Goal: Task Accomplishment & Management: Manage account settings

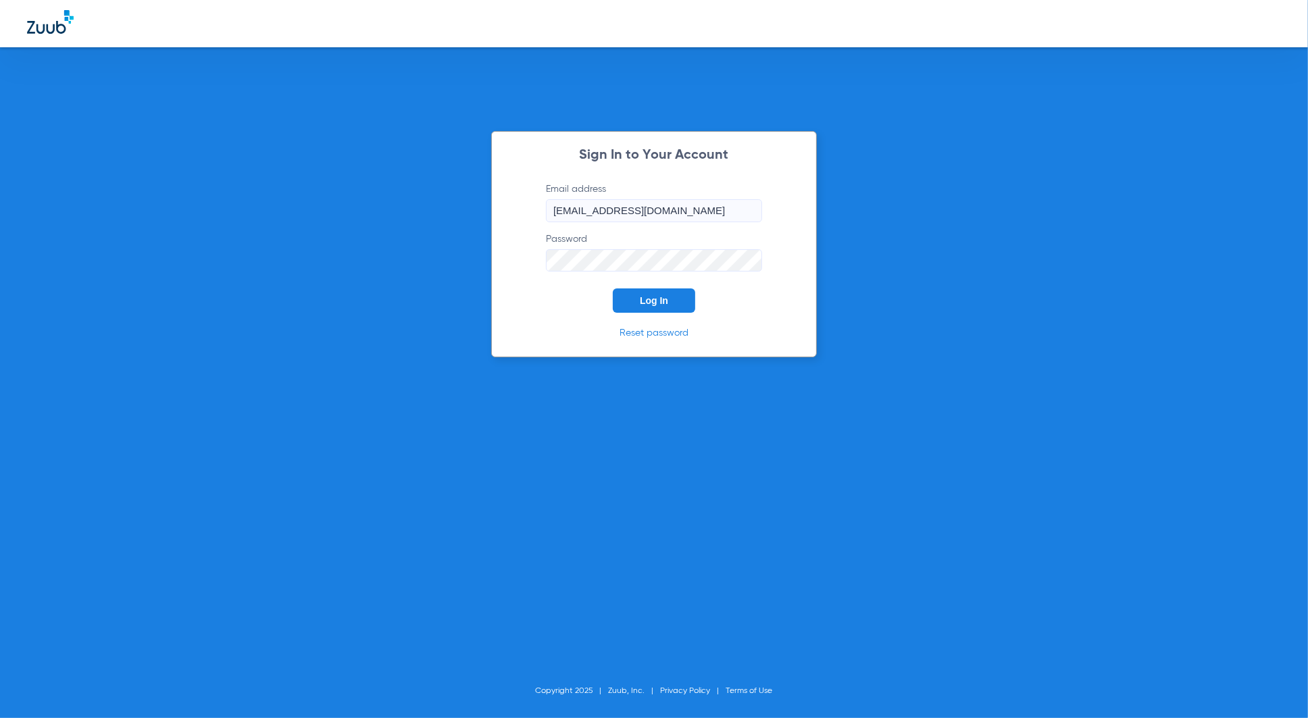
click at [665, 307] on button "Log In" at bounding box center [654, 300] width 82 height 24
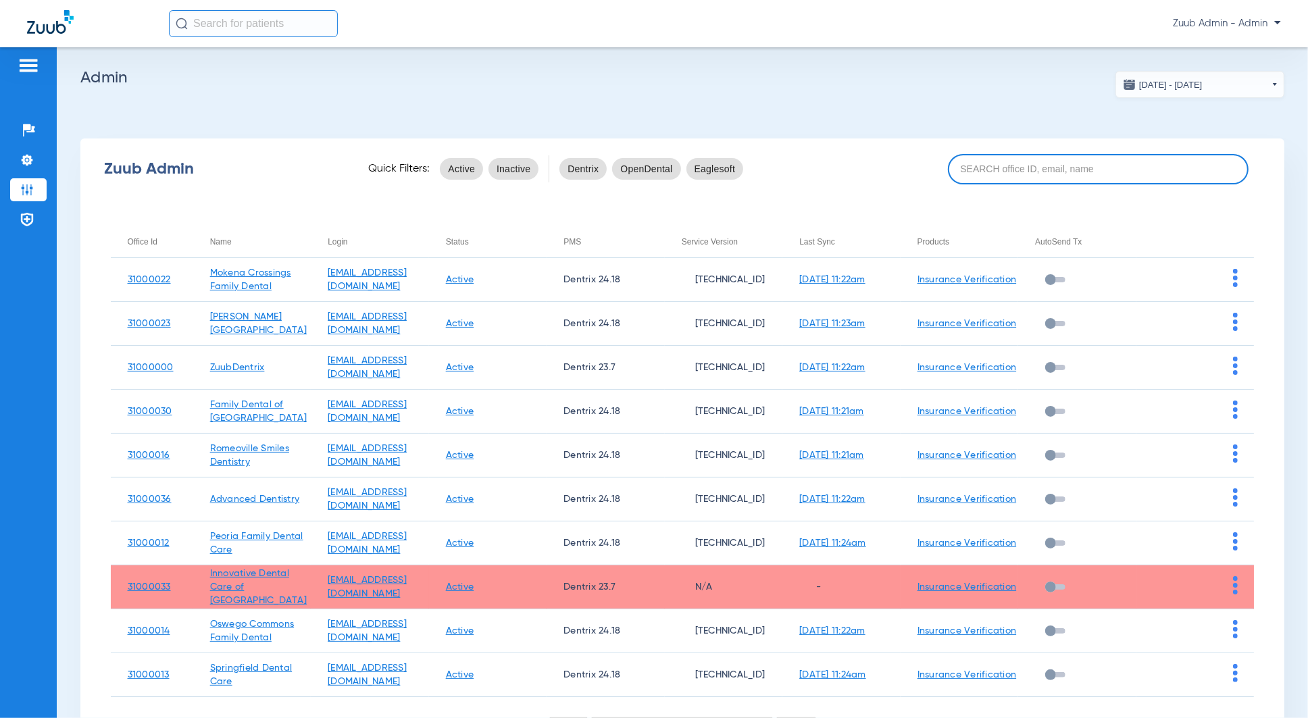
click at [1071, 181] on input at bounding box center [1098, 169] width 301 height 30
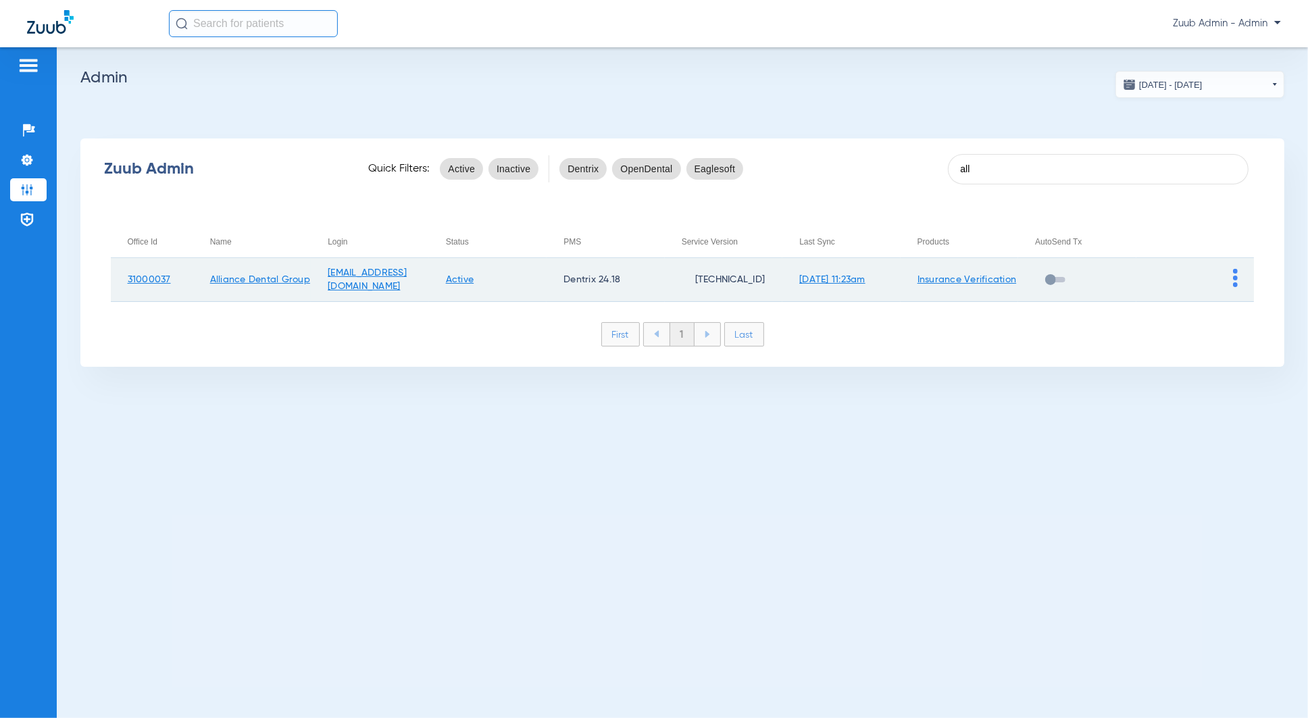
type input "all"
click at [1071, 276] on img at bounding box center [1235, 278] width 5 height 18
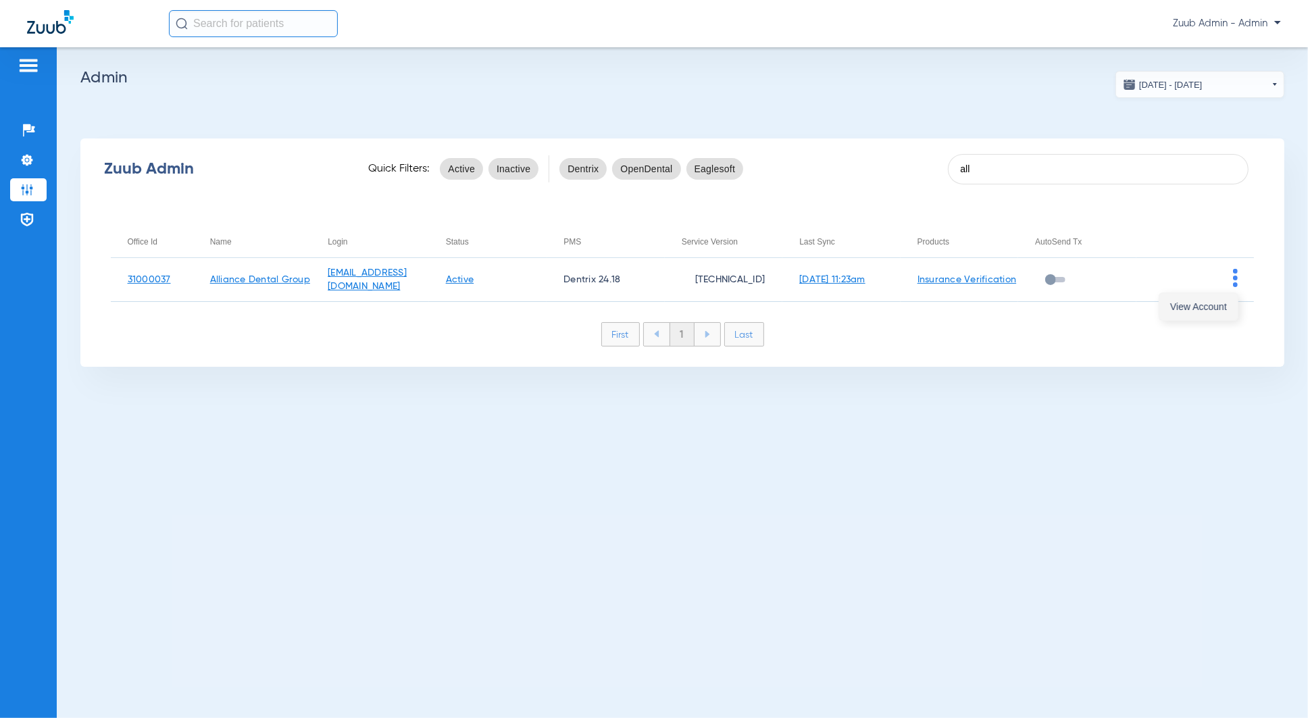
click at [1071, 315] on button "View Account" at bounding box center [1198, 306] width 78 height 27
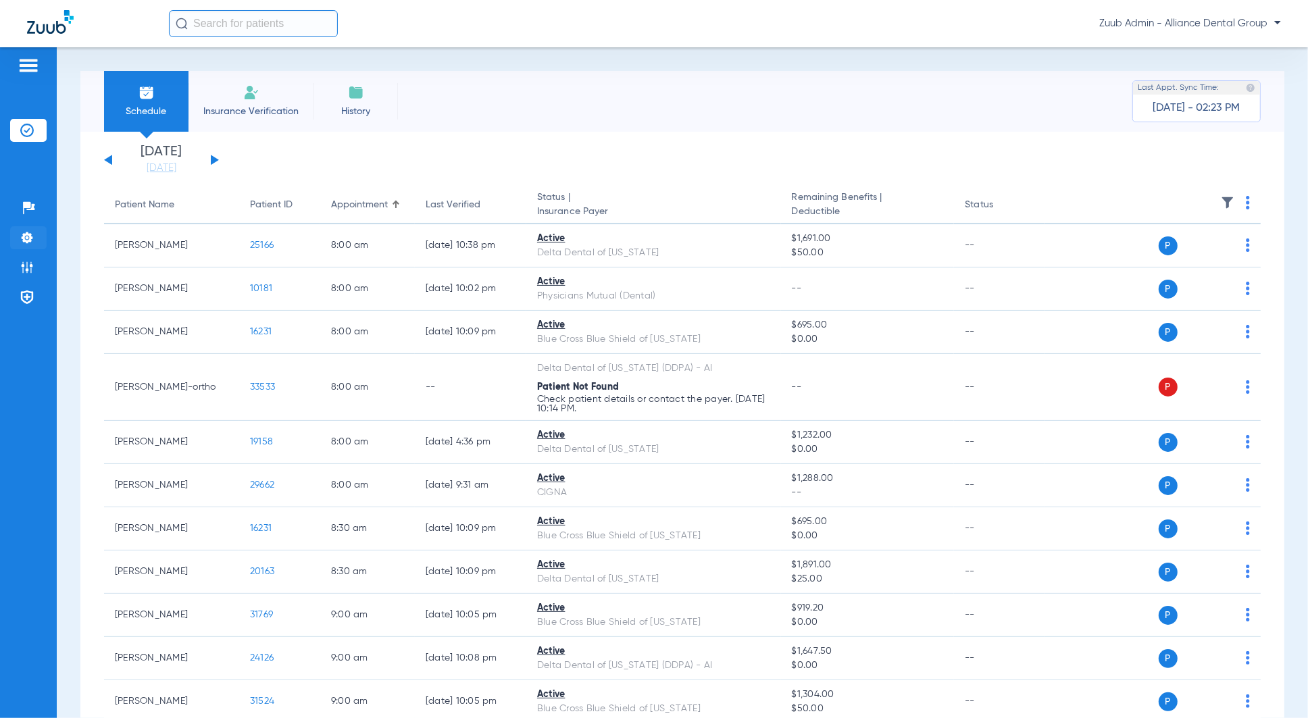
click at [33, 238] on img at bounding box center [27, 238] width 14 height 14
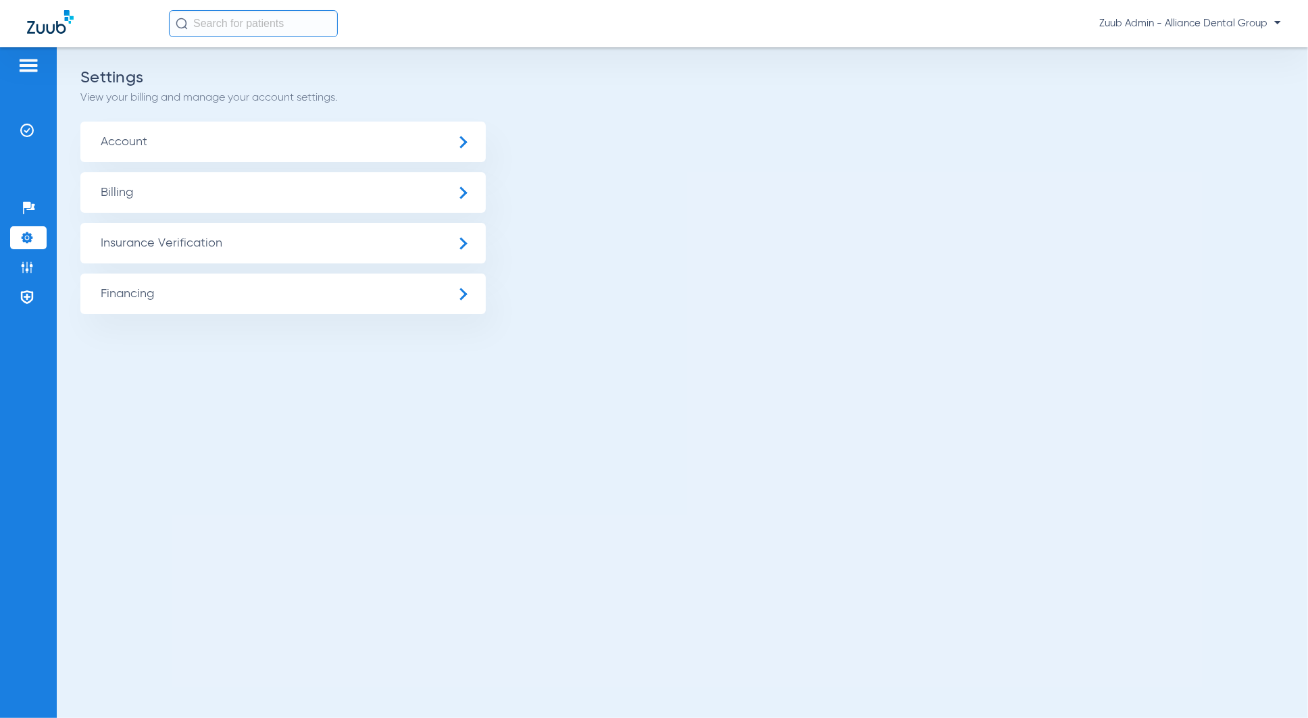
click at [189, 232] on span "Insurance Verification" at bounding box center [282, 243] width 405 height 41
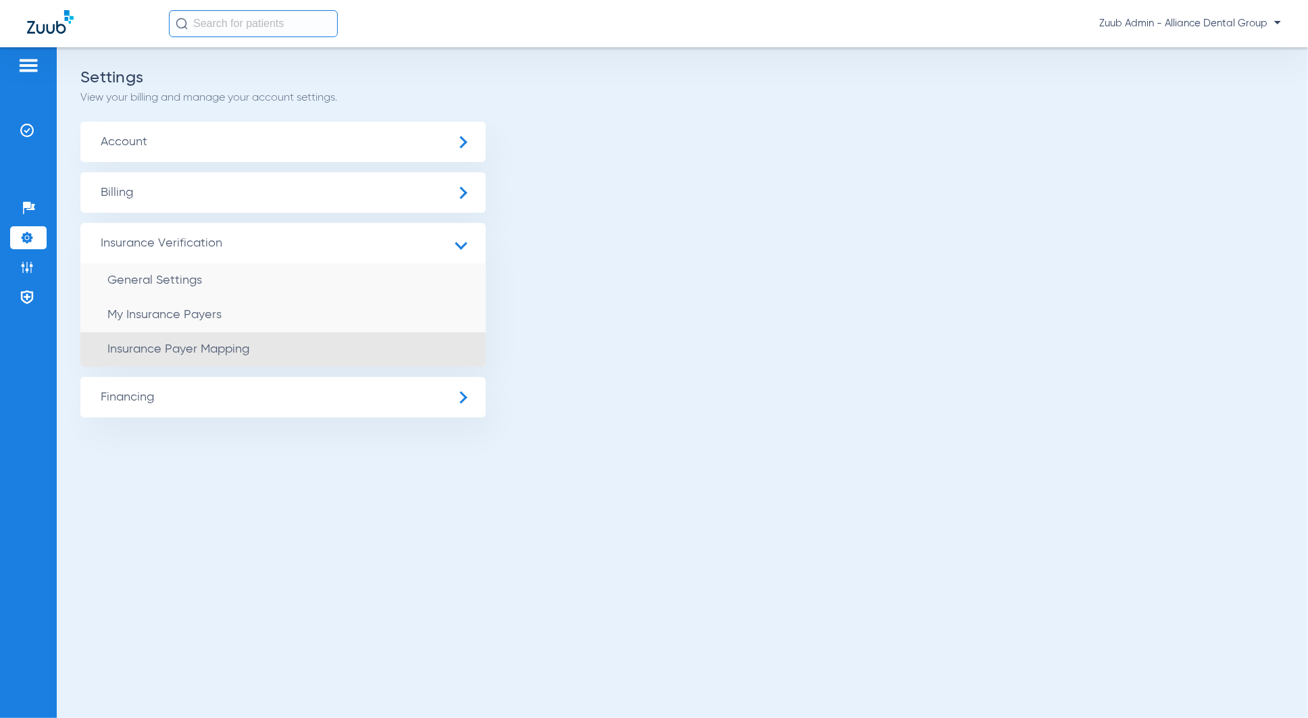
click at [351, 357] on li "Insurance Payer Mapping" at bounding box center [282, 349] width 405 height 34
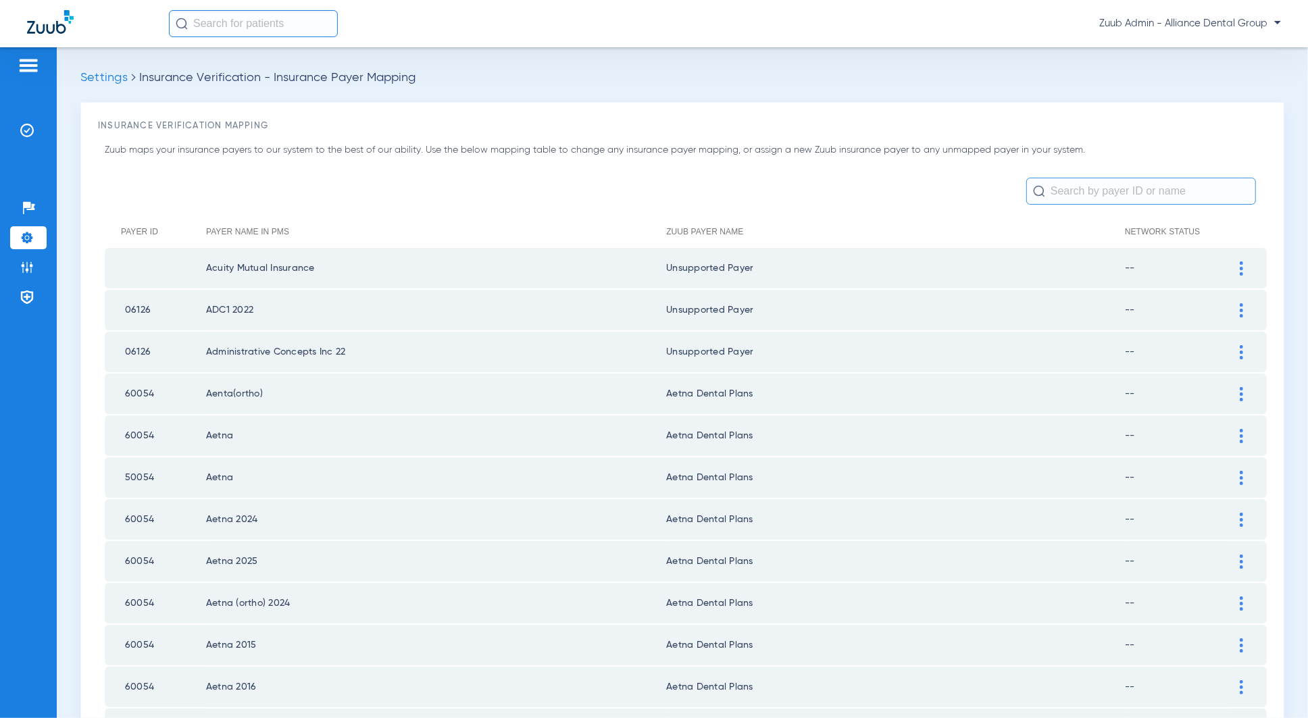
click at [804, 635] on td "Aetna Dental Plans" at bounding box center [895, 645] width 459 height 41
click at [800, 635] on td "Aetna Dental Plans" at bounding box center [895, 645] width 459 height 41
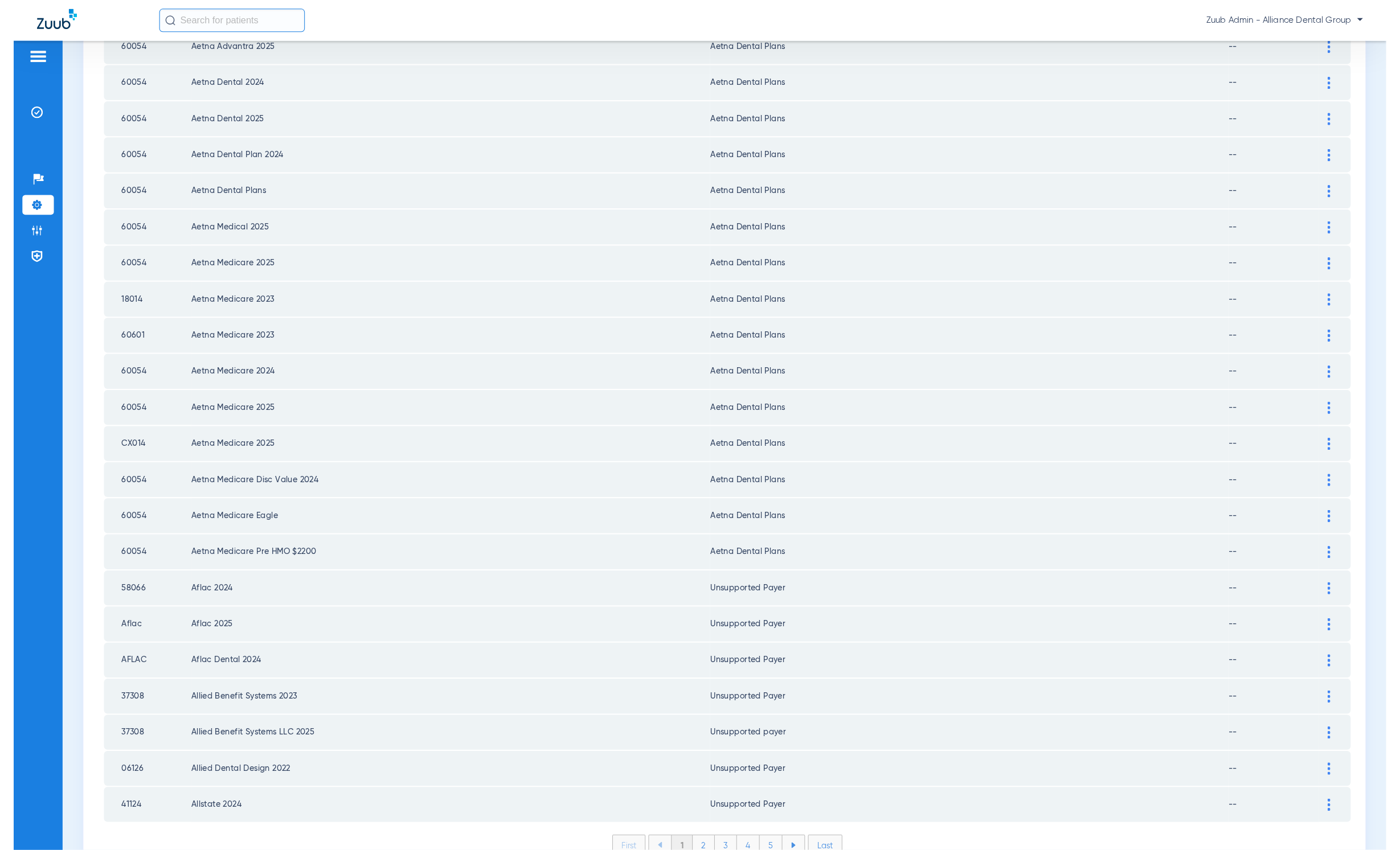
scroll to position [1150, 0]
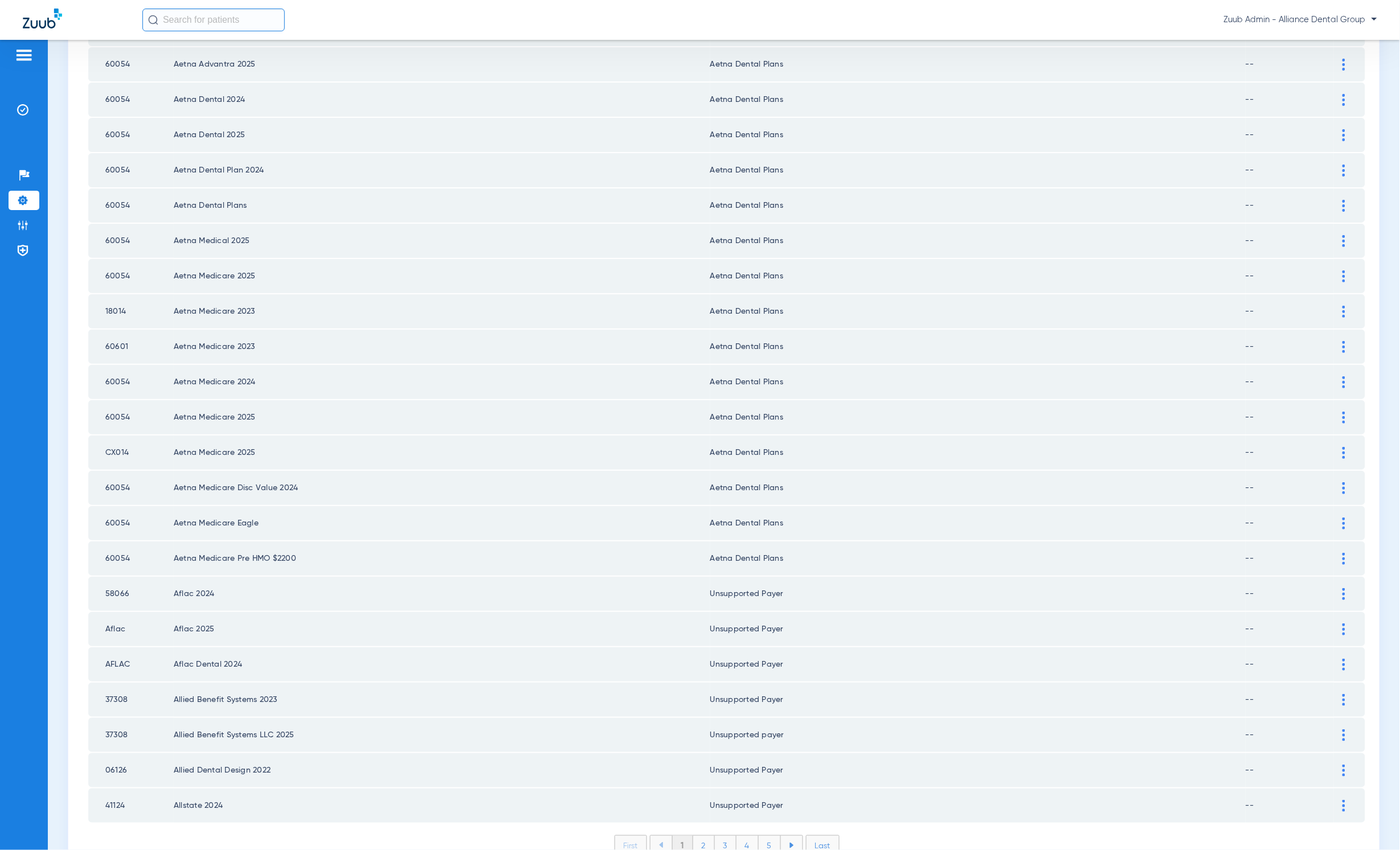
click at [824, 535] on li "Last" at bounding box center [823, 846] width 34 height 20
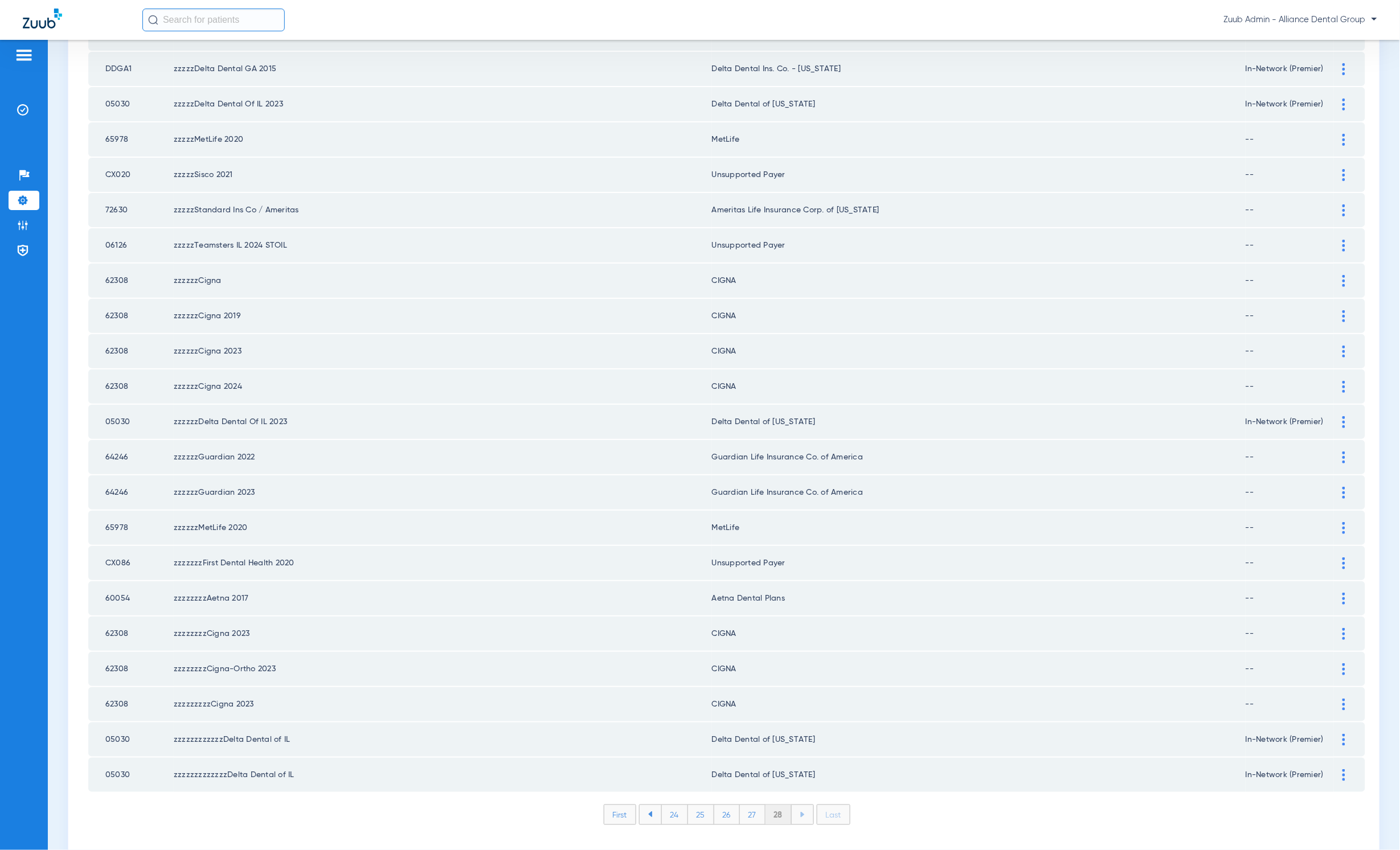
scroll to position [194, 0]
click at [752, 535] on li "27" at bounding box center [752, 814] width 25 height 19
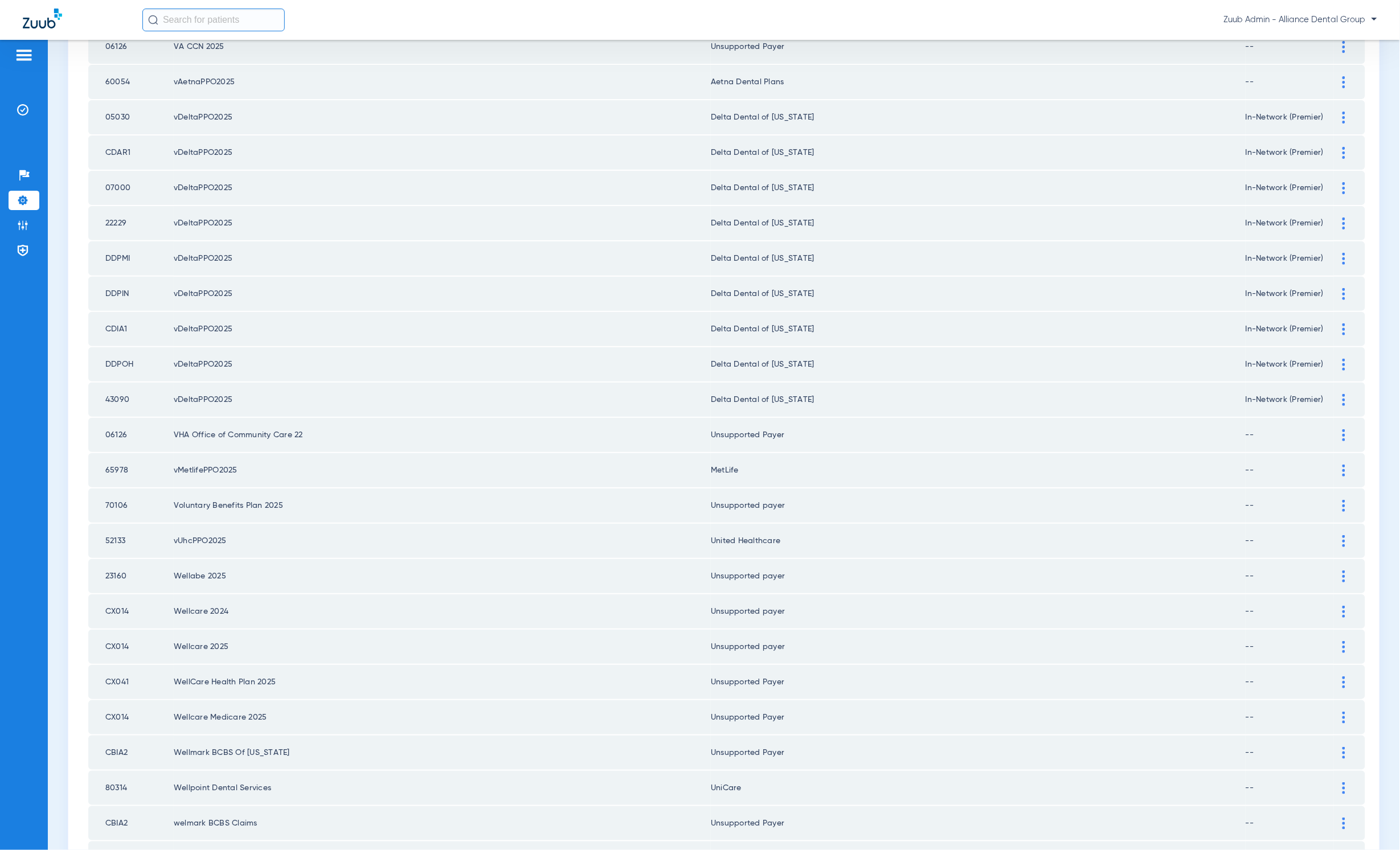
scroll to position [410, 0]
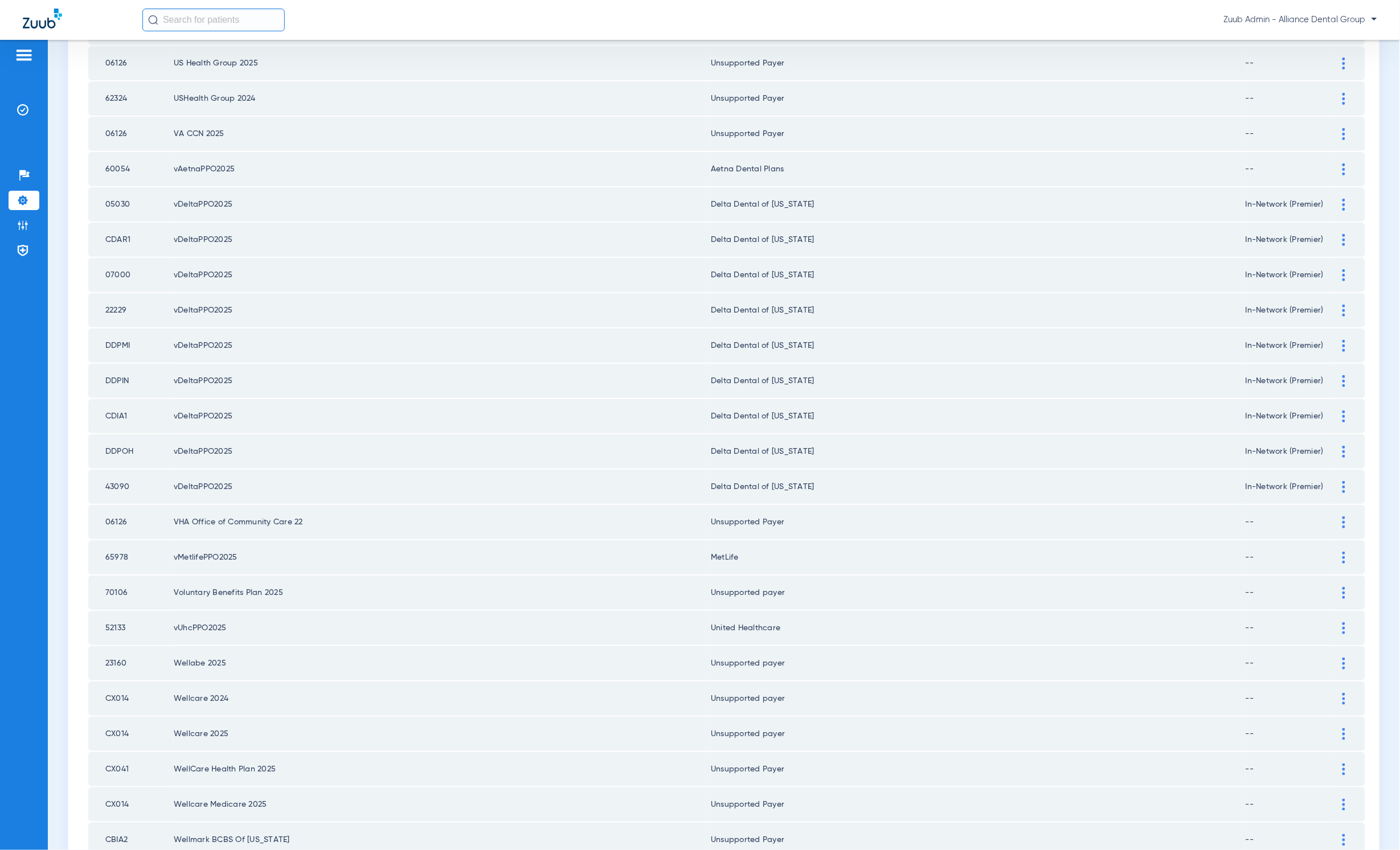
drag, startPoint x: 106, startPoint y: 600, endPoint x: 810, endPoint y: 611, distance: 704.1
click at [810, 535] on tr "52133 vUhcPPO2025 United Healthcare --" at bounding box center [727, 628] width 1277 height 35
copy tr "52133 vUhcPPO2025 United Healthcare"
click at [146, 535] on td "65978" at bounding box center [131, 557] width 85 height 35
drag, startPoint x: 102, startPoint y: 531, endPoint x: 740, endPoint y: 531, distance: 638.0
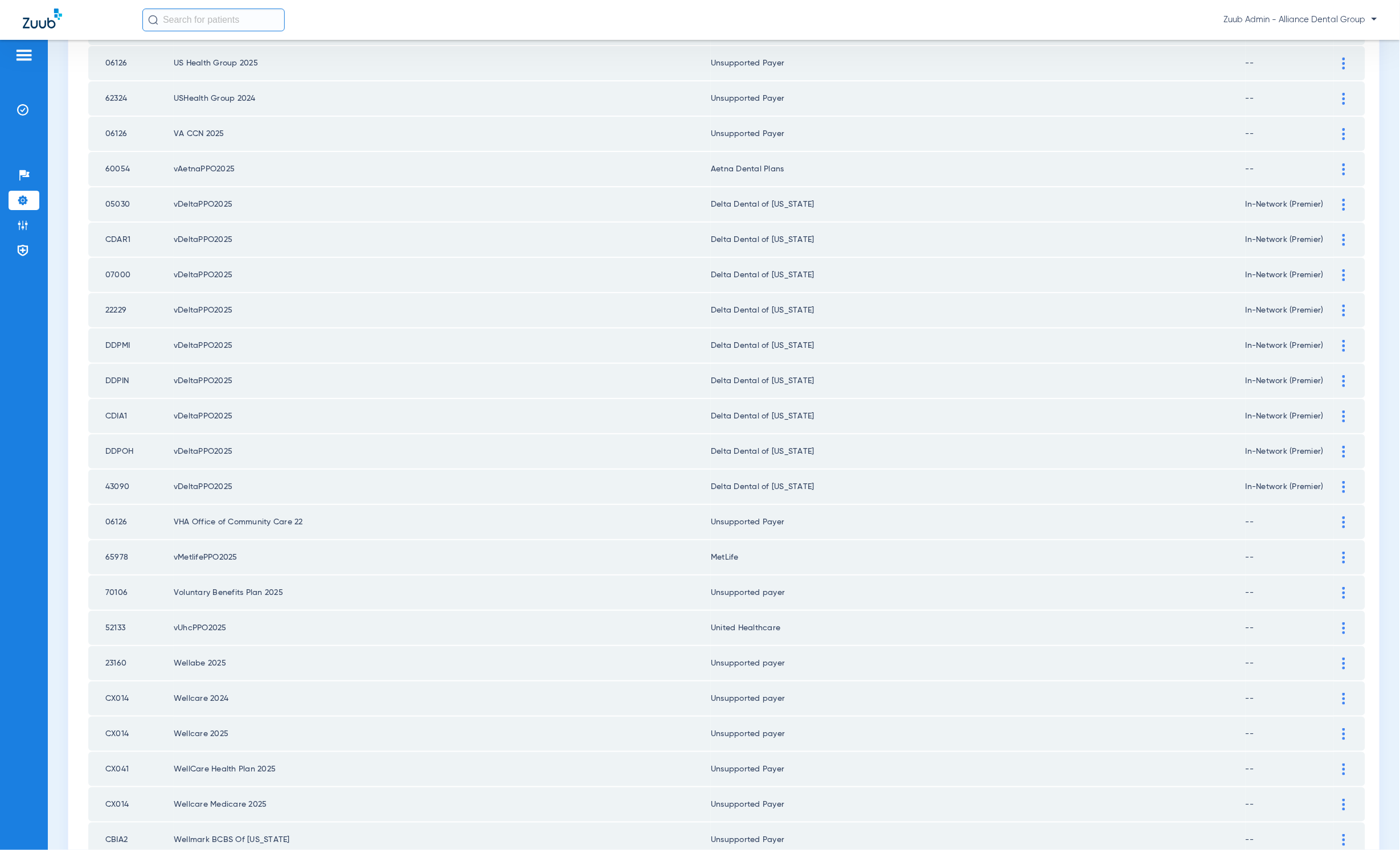
click at [740, 535] on tr "65978 vMetlifePPO2025 MetLife --" at bounding box center [727, 557] width 1277 height 35
copy tr "65978 vMetlifePPO2025 MetLife"
drag, startPoint x: 100, startPoint y: 153, endPoint x: 1316, endPoint y: 467, distance: 1255.9
click at [903, 467] on tbody "CX007 UNUM 2022 Unum - AI -- Payer Electronic ID CX007 Payer Match in Zuub Paye…" at bounding box center [727, 681] width 1277 height 1765
copy tbody "60054 vAetnaPPO2025 Aetna Dental Plans -- Payer Electronic ID 60054 Payer Match…"
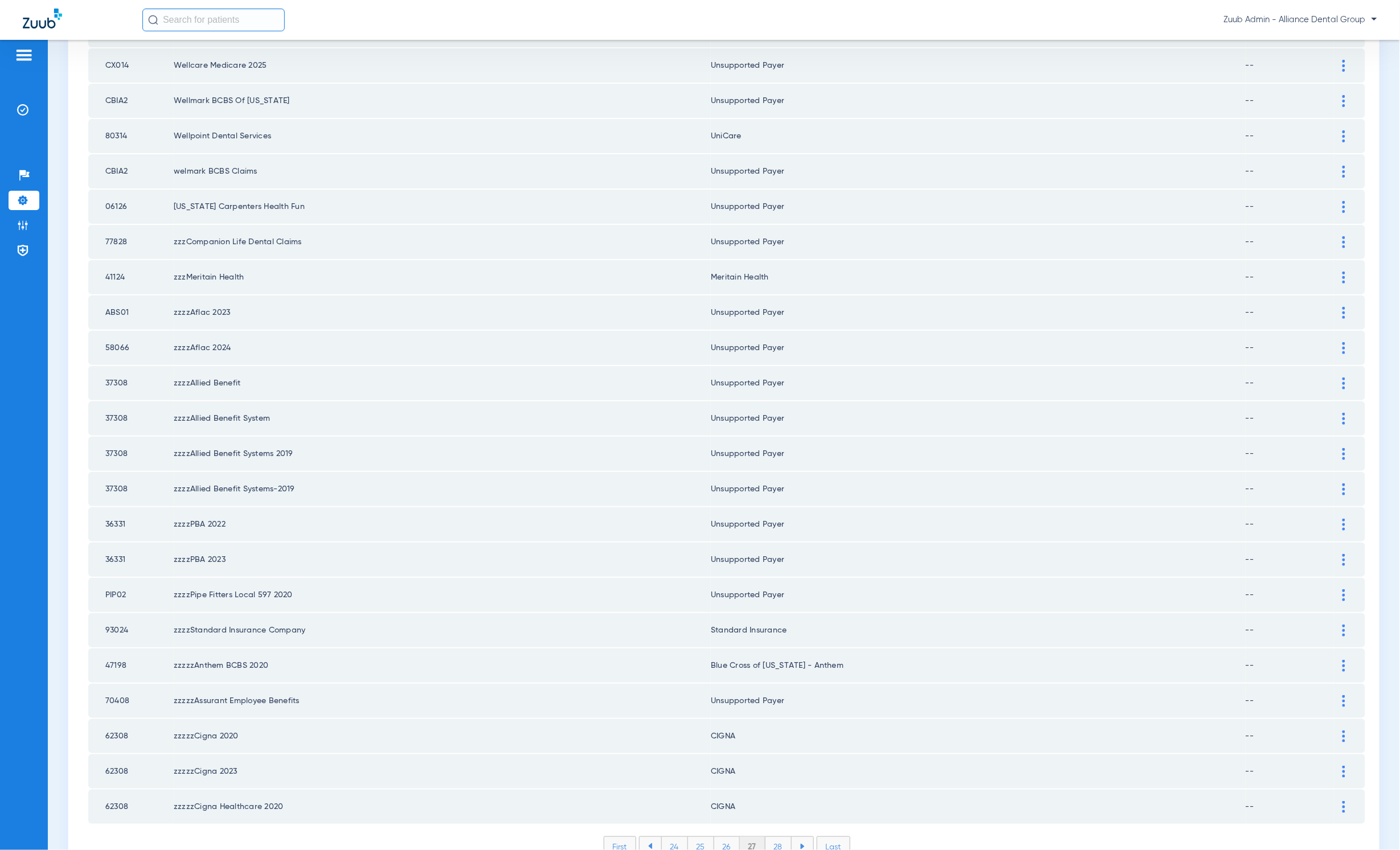
scroll to position [1150, 0]
click at [722, 535] on li "26" at bounding box center [727, 846] width 25 height 19
click at [701, 535] on li "25" at bounding box center [700, 846] width 26 height 19
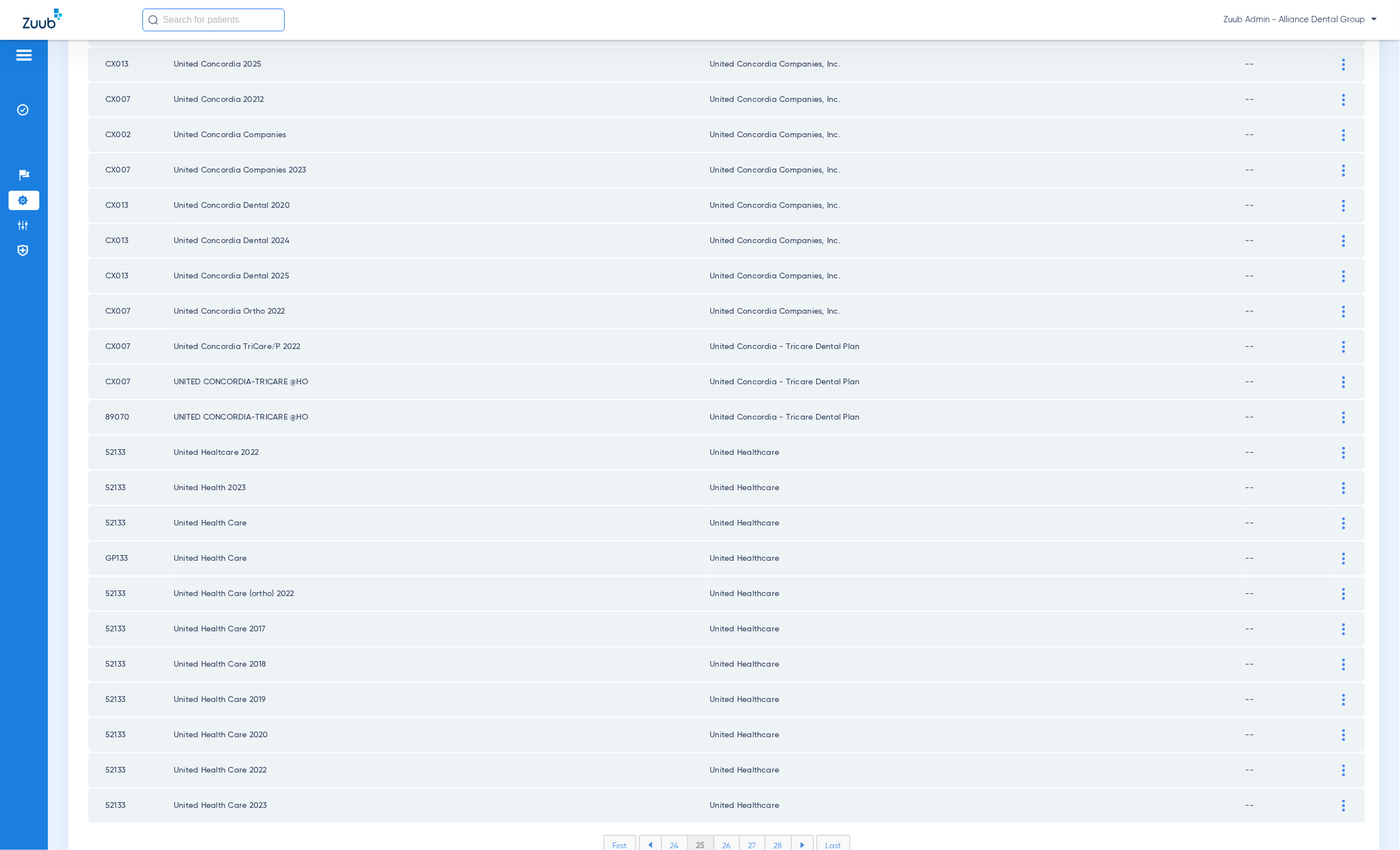
click at [668, 535] on li "24" at bounding box center [675, 846] width 27 height 19
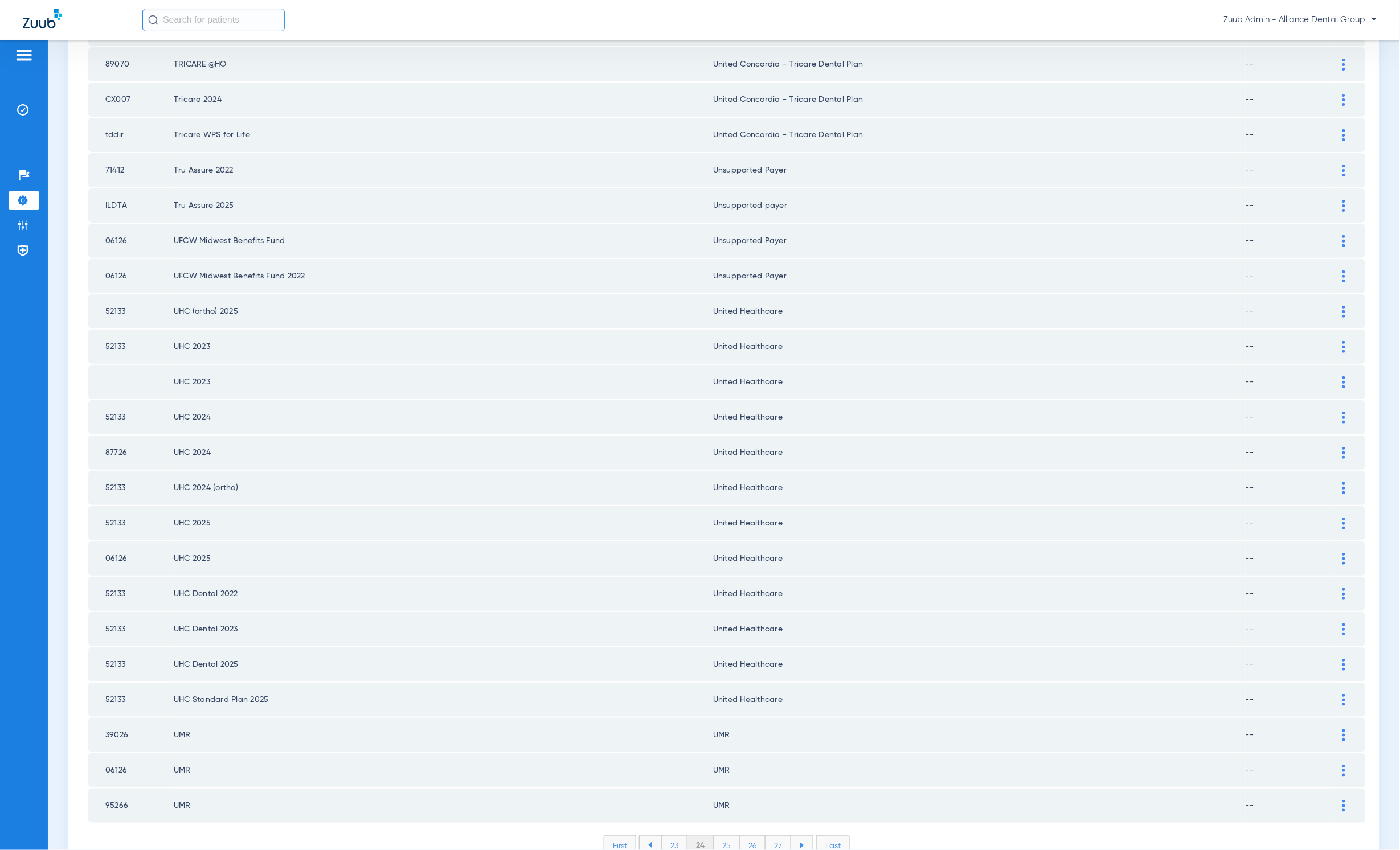
click at [673, 535] on li "23" at bounding box center [674, 846] width 26 height 19
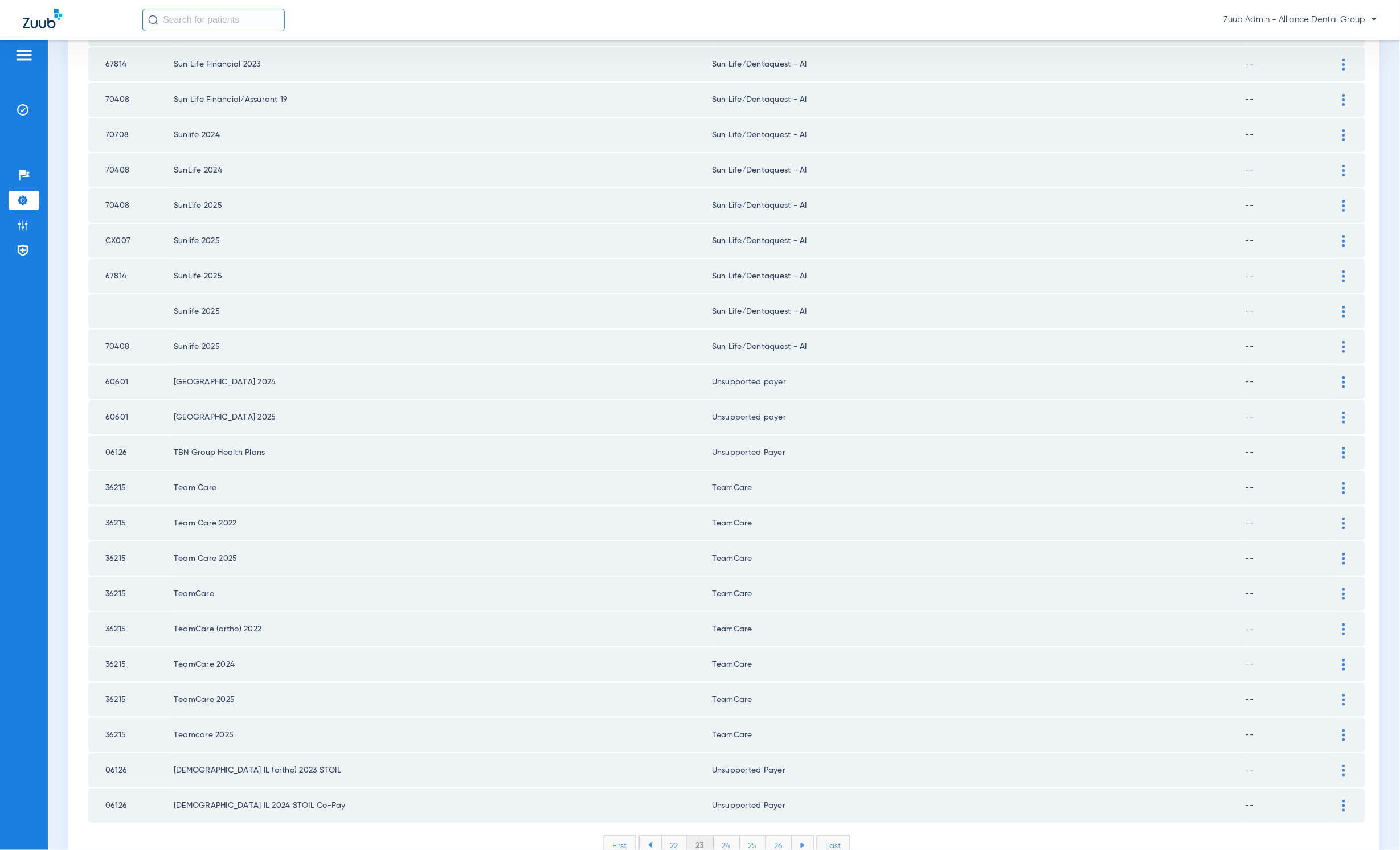
click at [665, 535] on li "22" at bounding box center [674, 846] width 26 height 19
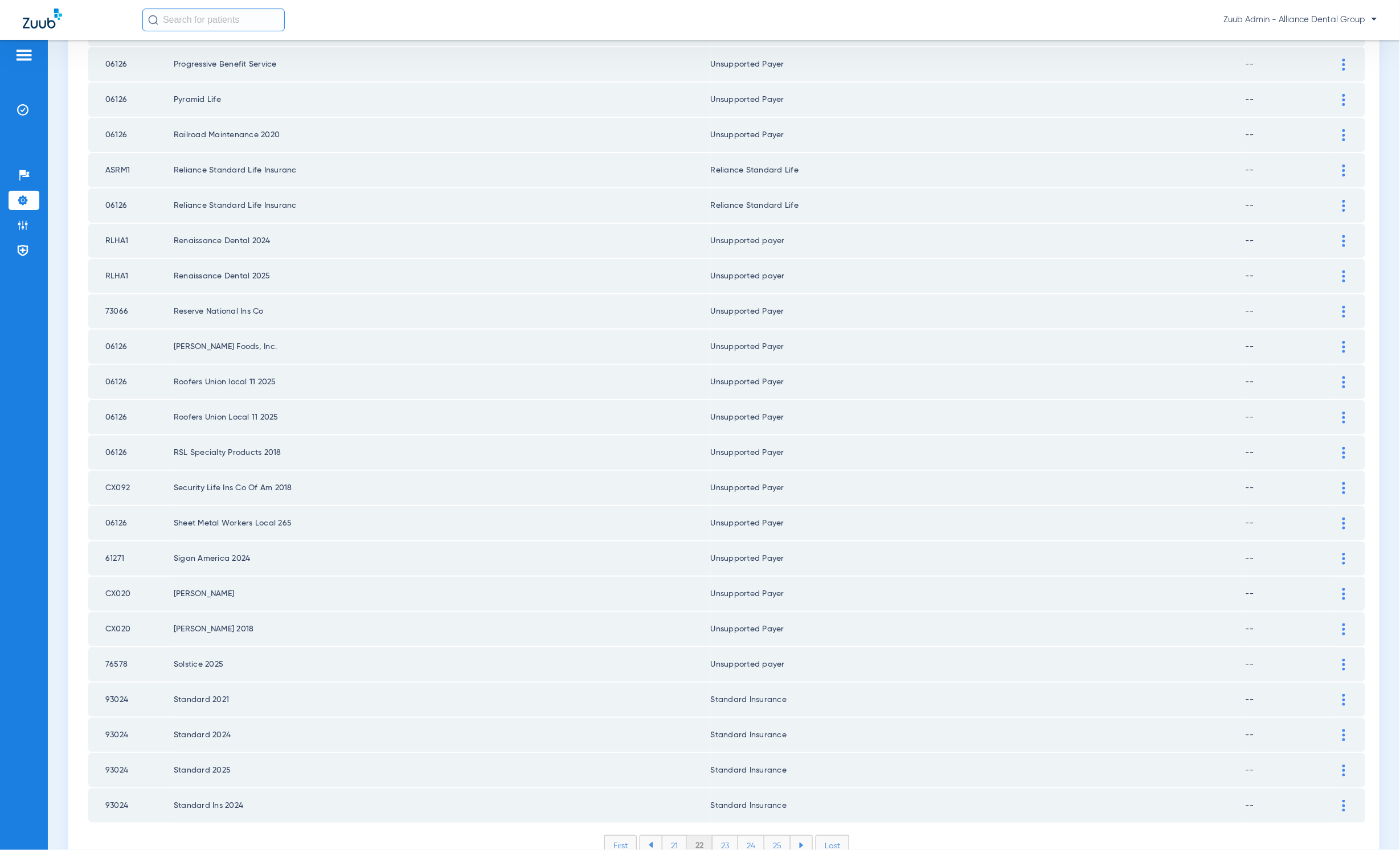
click at [670, 535] on li "21" at bounding box center [675, 846] width 25 height 19
click at [670, 535] on li "20" at bounding box center [676, 846] width 27 height 19
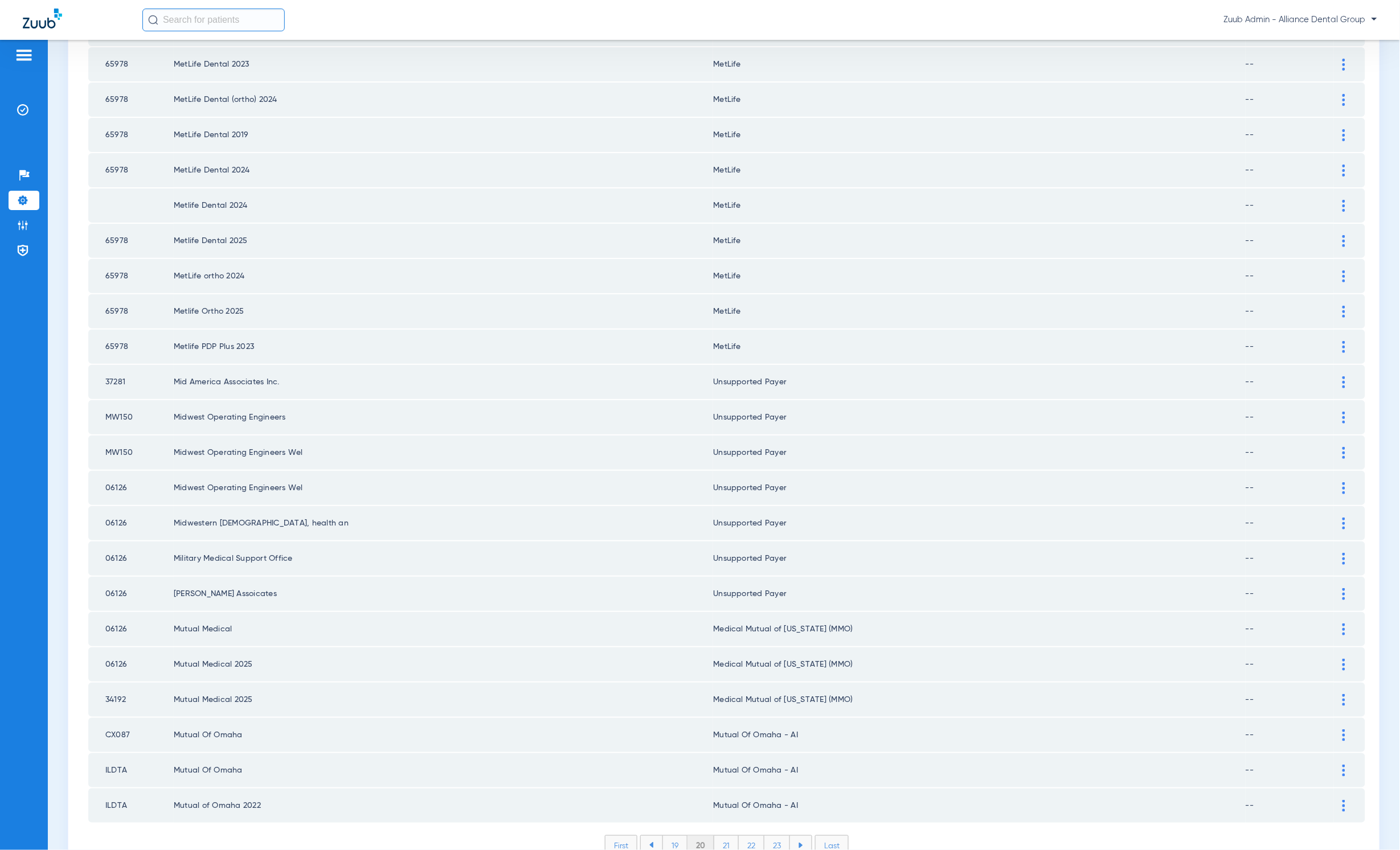
click at [670, 535] on li "19" at bounding box center [676, 846] width 25 height 19
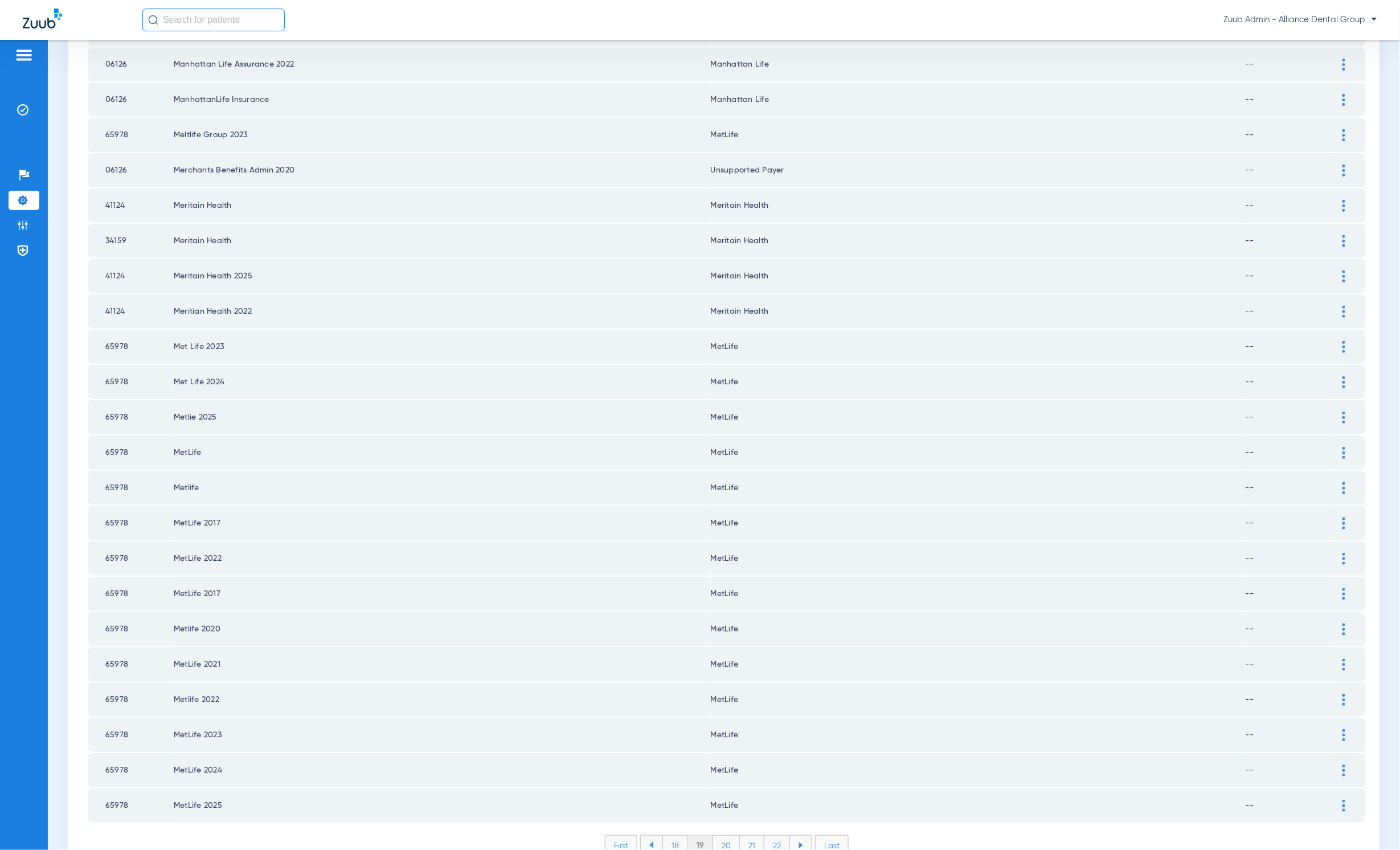
click at [670, 535] on li "18" at bounding box center [676, 846] width 25 height 19
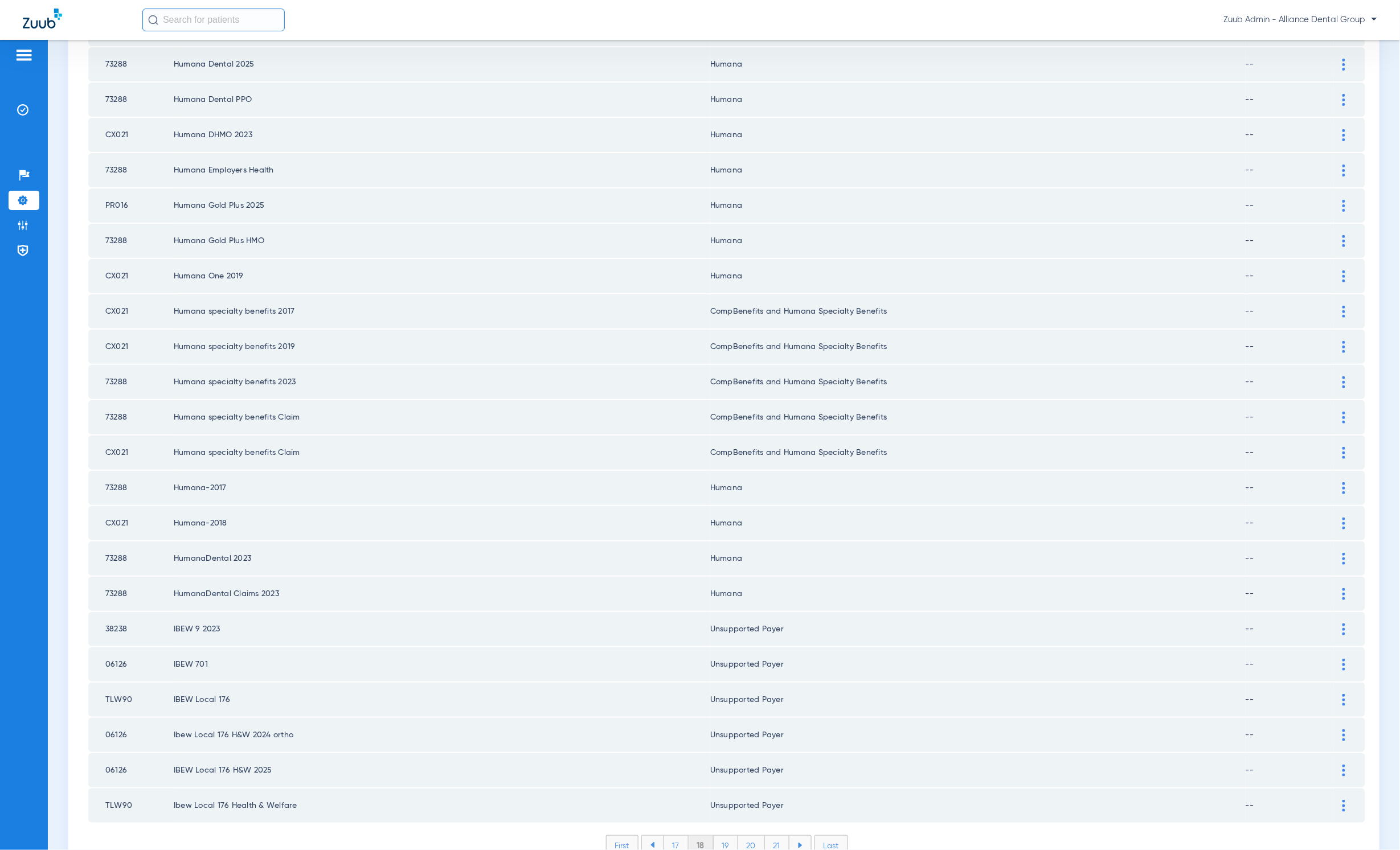
click at [671, 535] on li "17" at bounding box center [676, 846] width 25 height 19
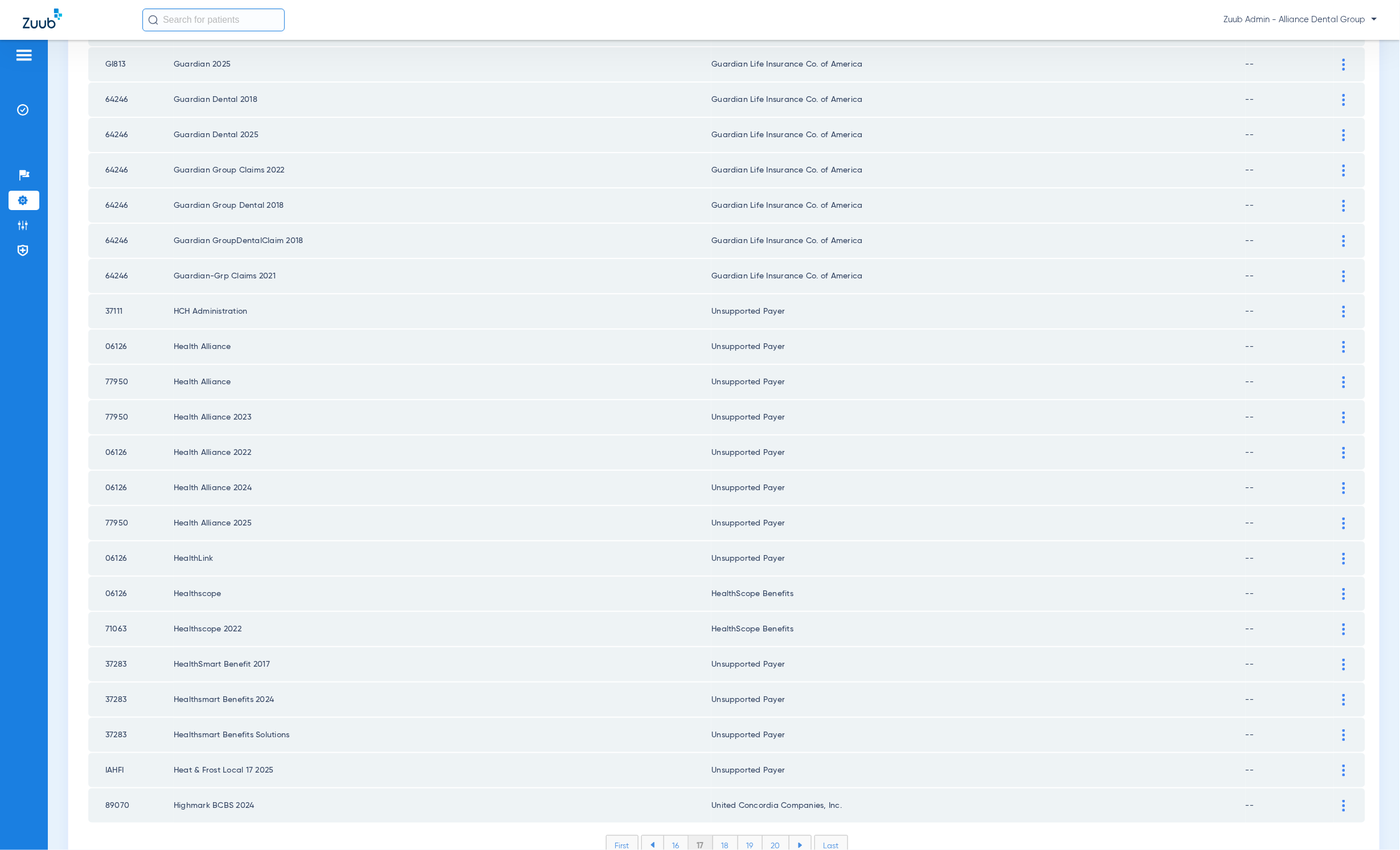
click at [672, 535] on li "16" at bounding box center [676, 846] width 25 height 19
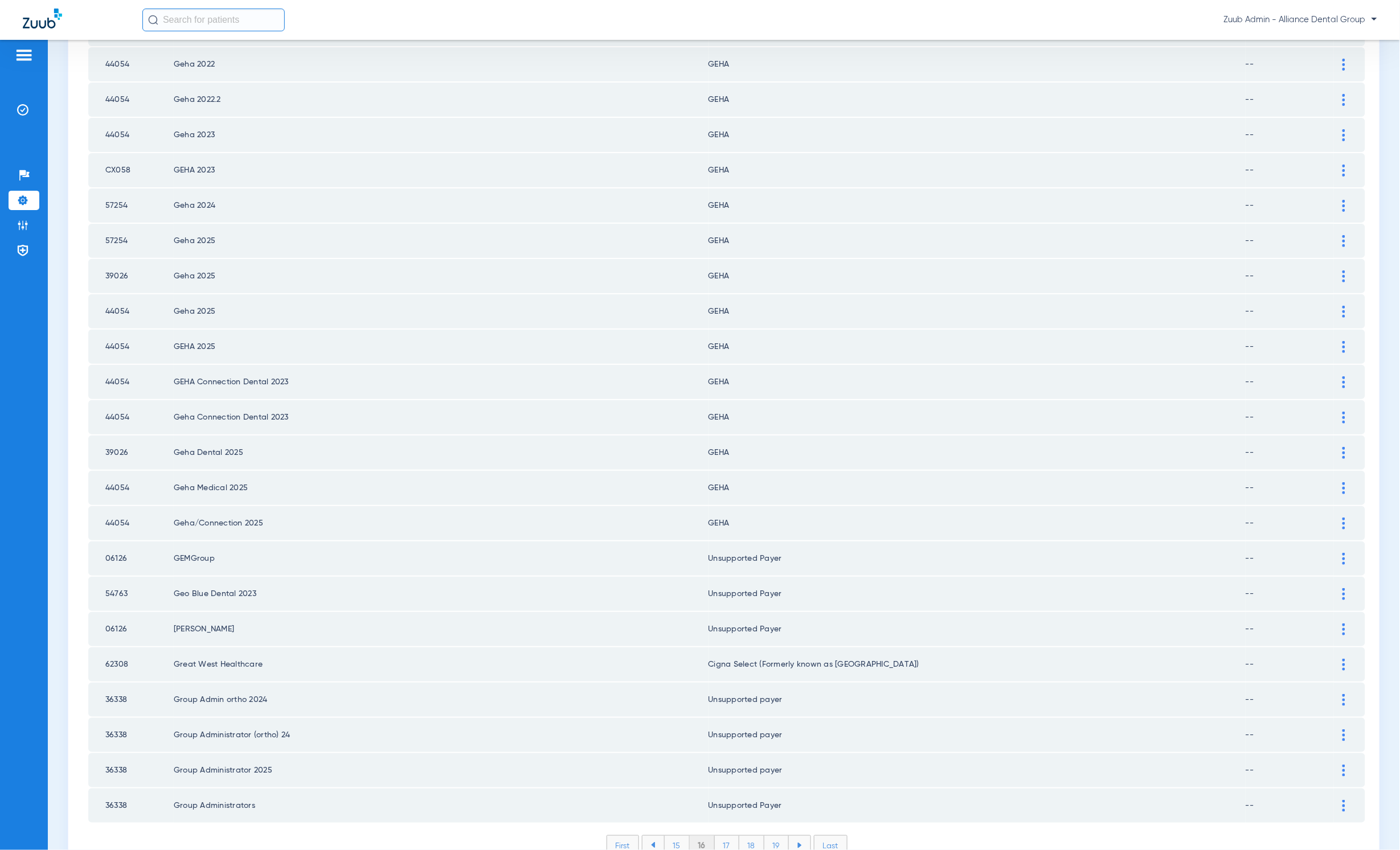
click at [675, 535] on li "15" at bounding box center [677, 846] width 25 height 19
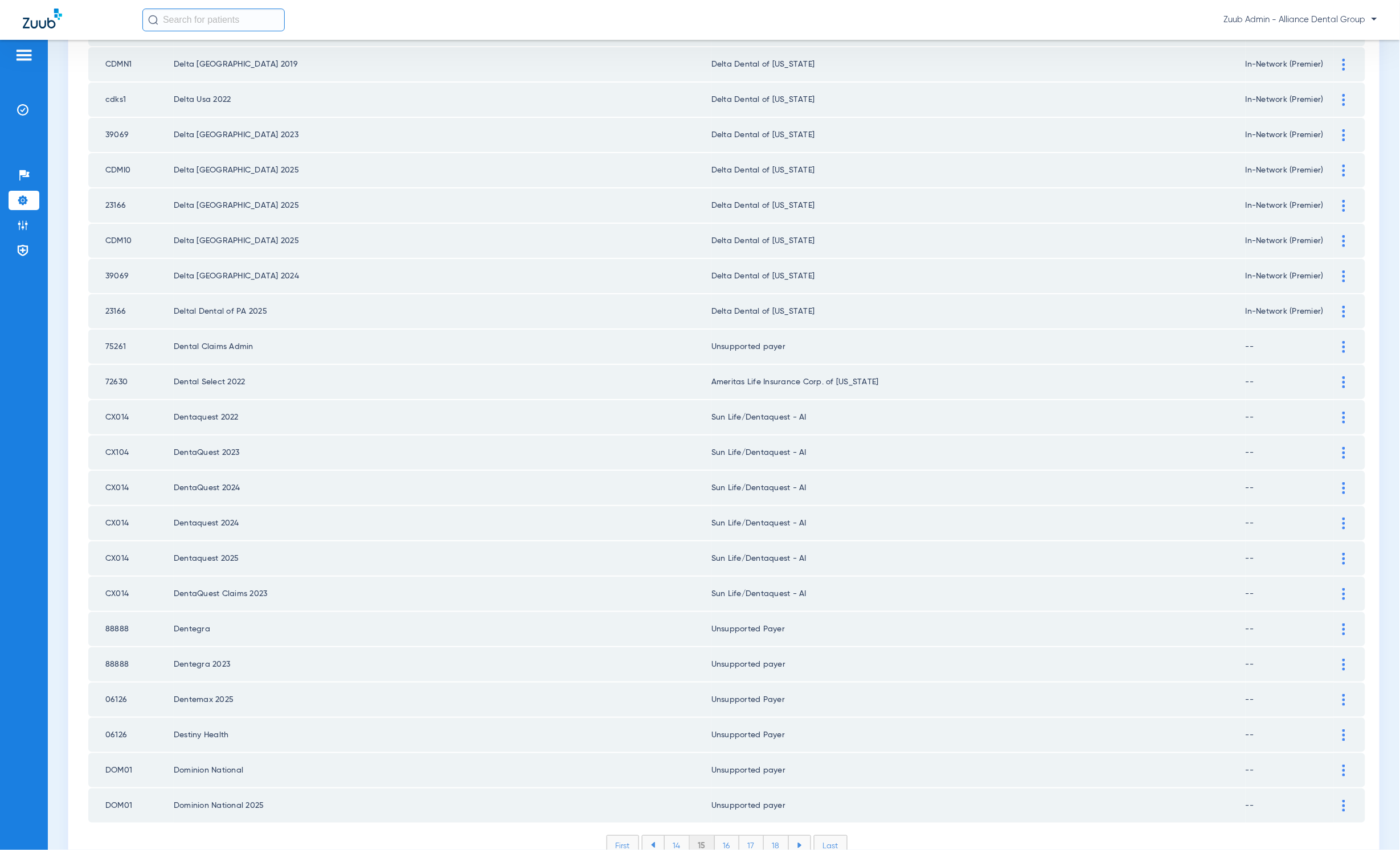
click at [673, 535] on li "14" at bounding box center [677, 846] width 25 height 19
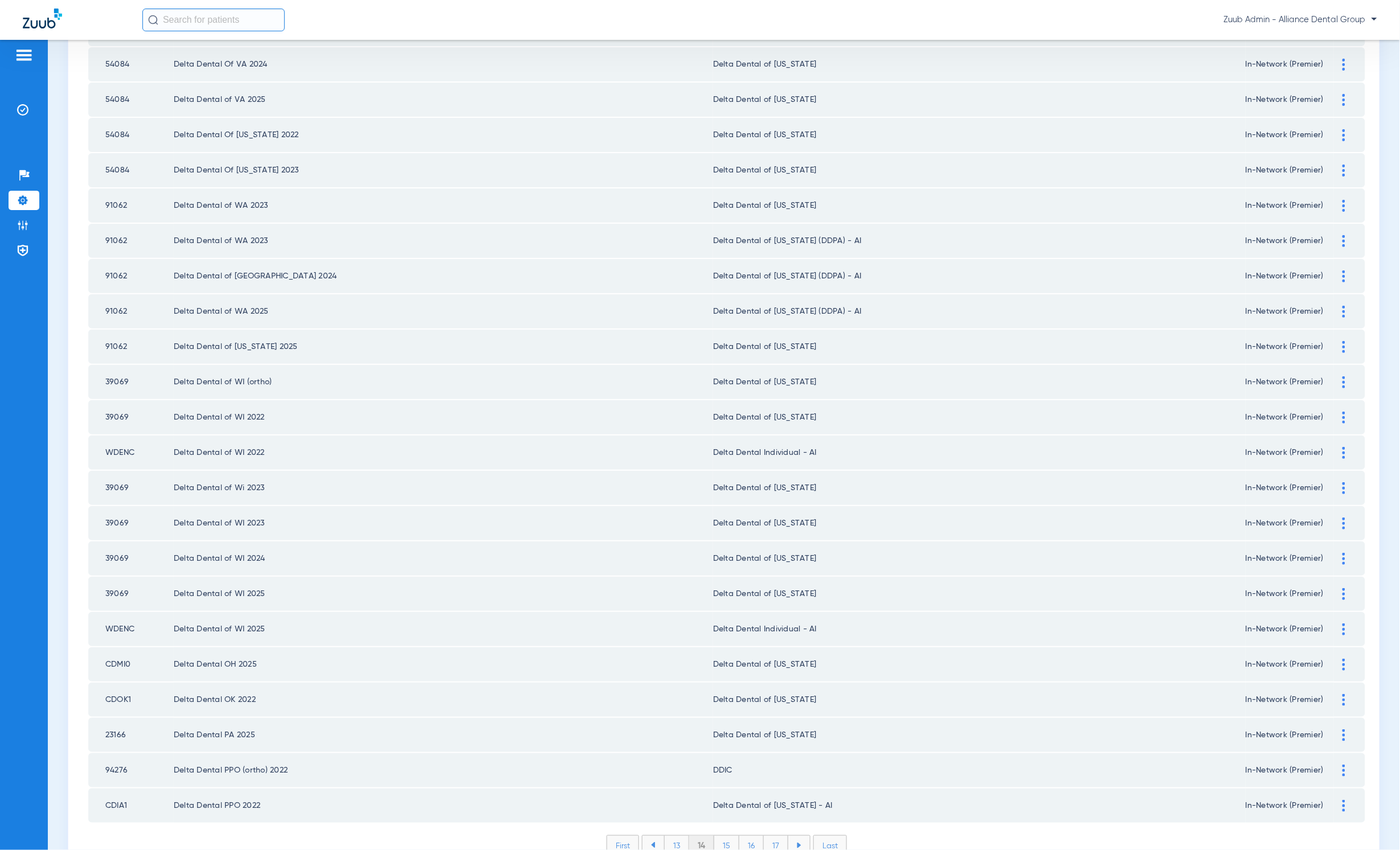
click at [670, 535] on li "13" at bounding box center [677, 846] width 25 height 19
click at [673, 535] on li "12" at bounding box center [677, 846] width 25 height 19
click at [673, 535] on li "11" at bounding box center [676, 846] width 24 height 19
click at [673, 535] on li "10" at bounding box center [677, 846] width 26 height 19
click at [673, 535] on li "9" at bounding box center [677, 846] width 22 height 19
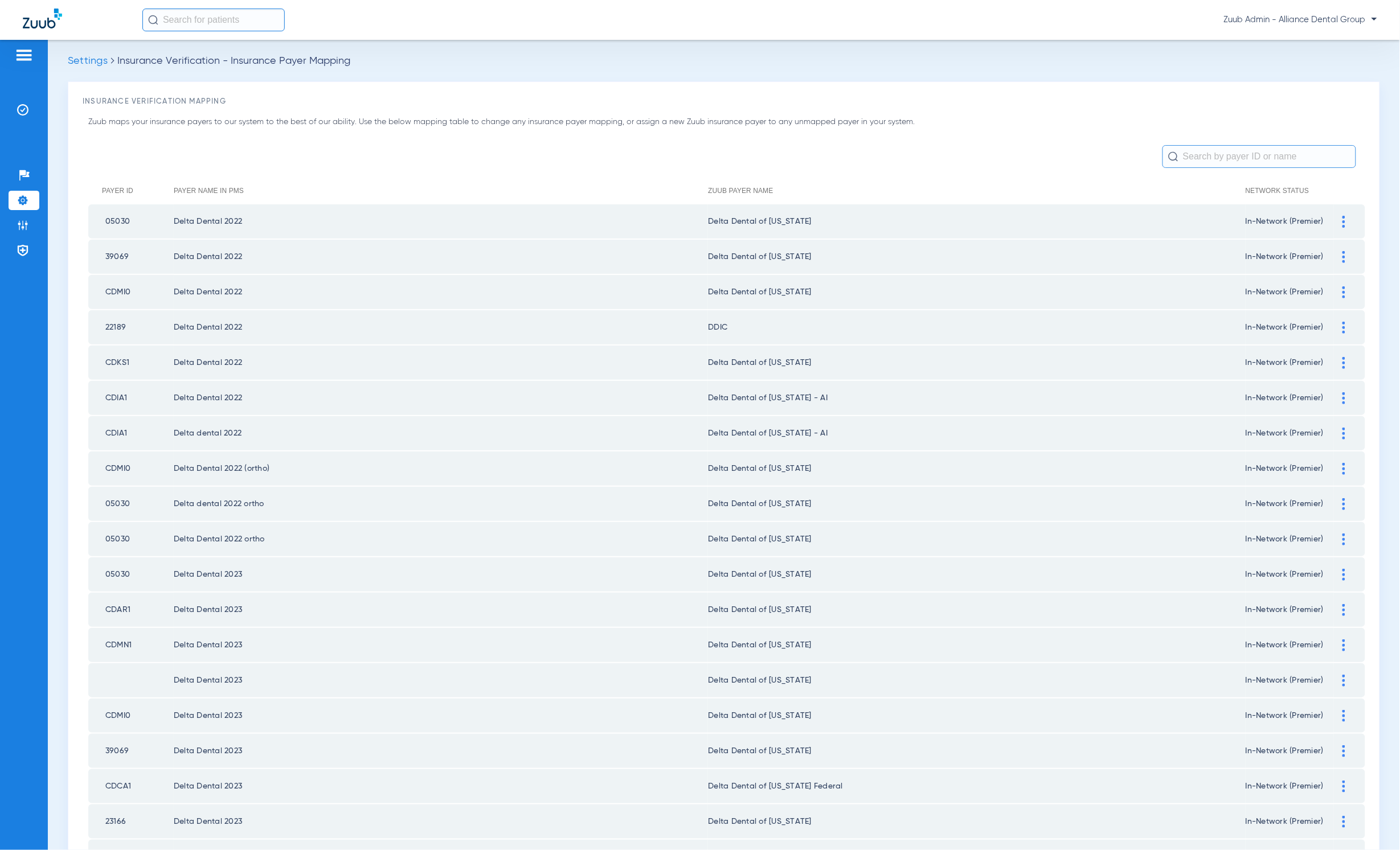
scroll to position [0, 0]
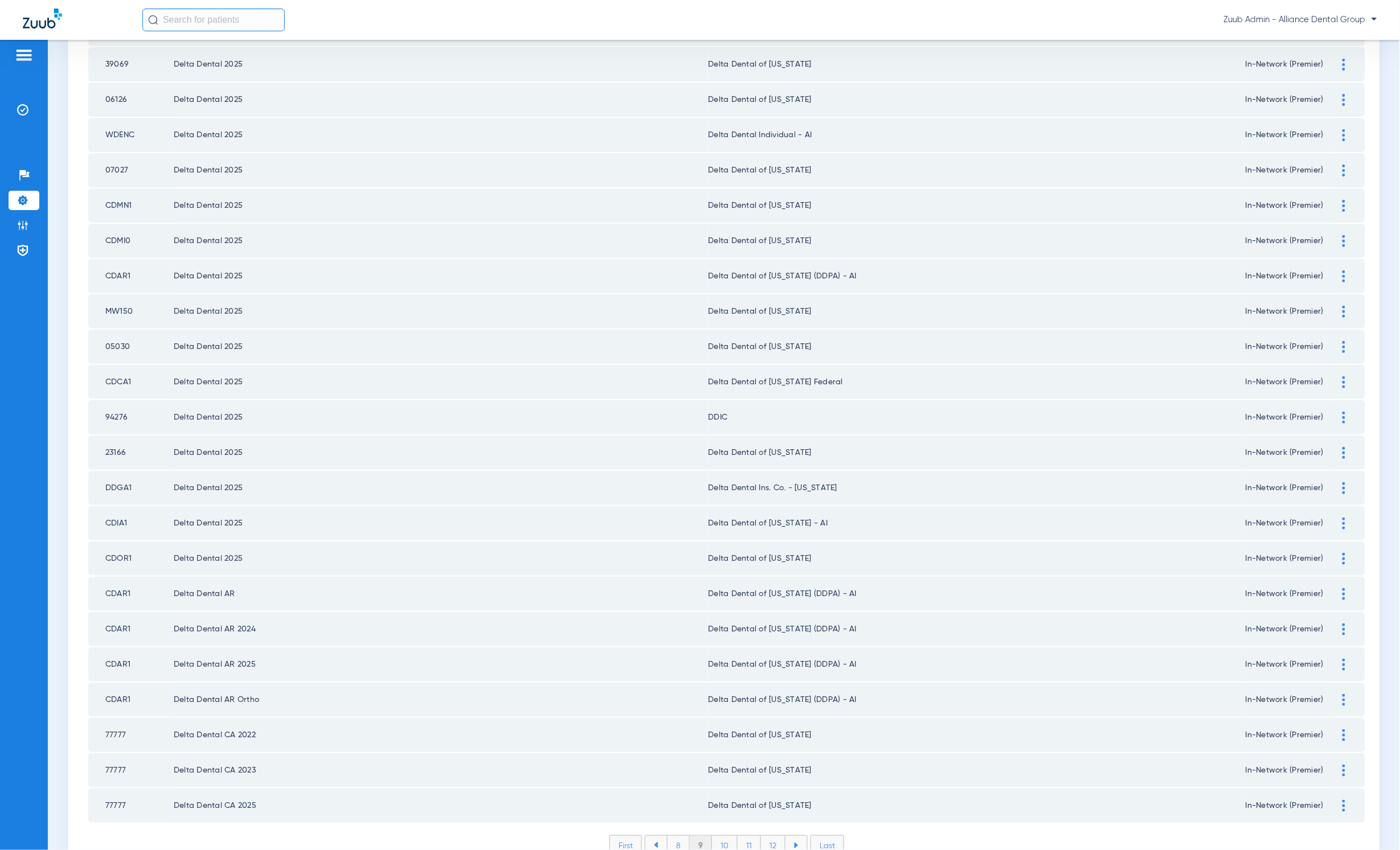
click at [673, 535] on li "8" at bounding box center [678, 846] width 23 height 19
click at [675, 535] on li "7" at bounding box center [680, 846] width 22 height 19
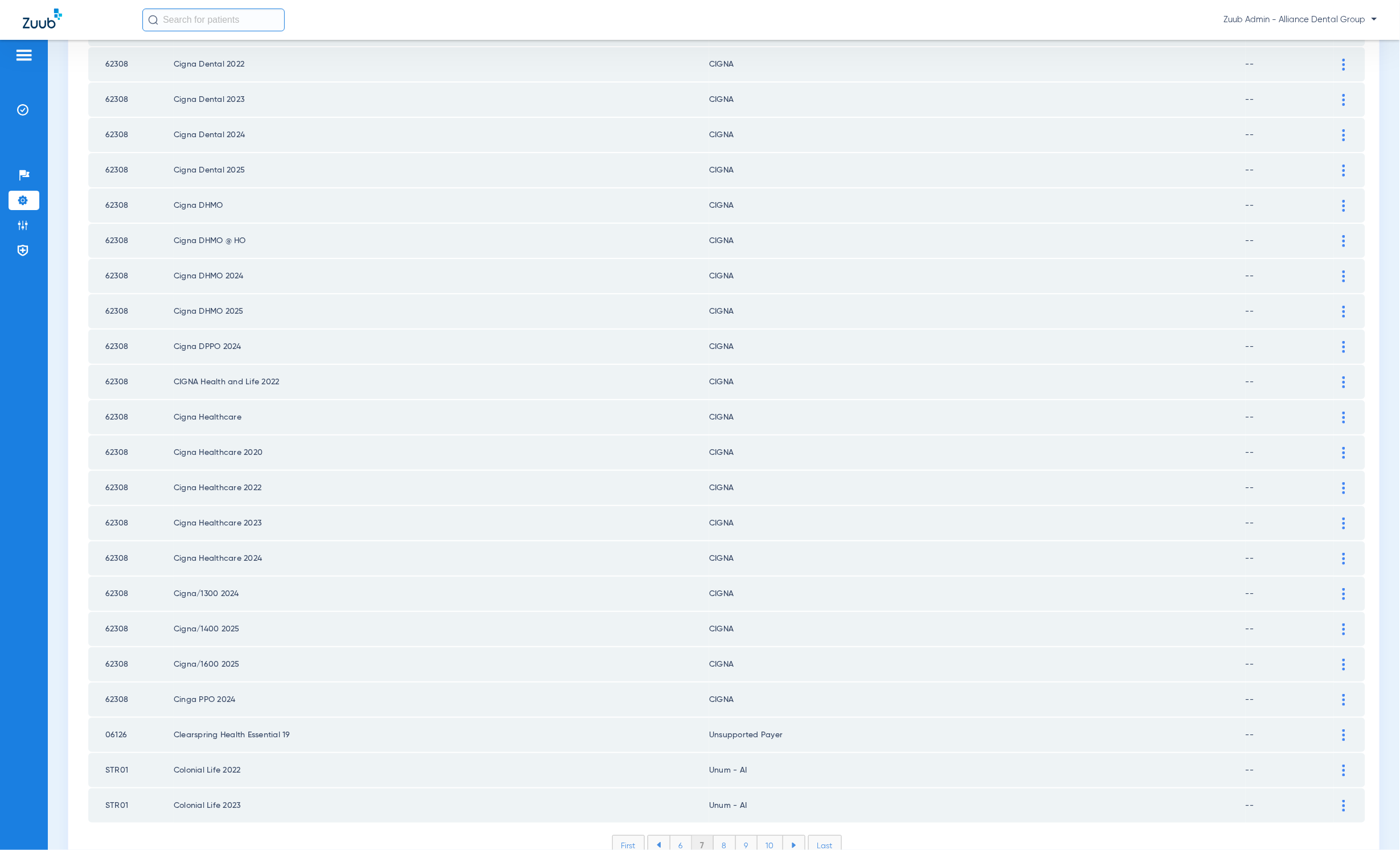
click at [675, 535] on li "6" at bounding box center [681, 846] width 22 height 19
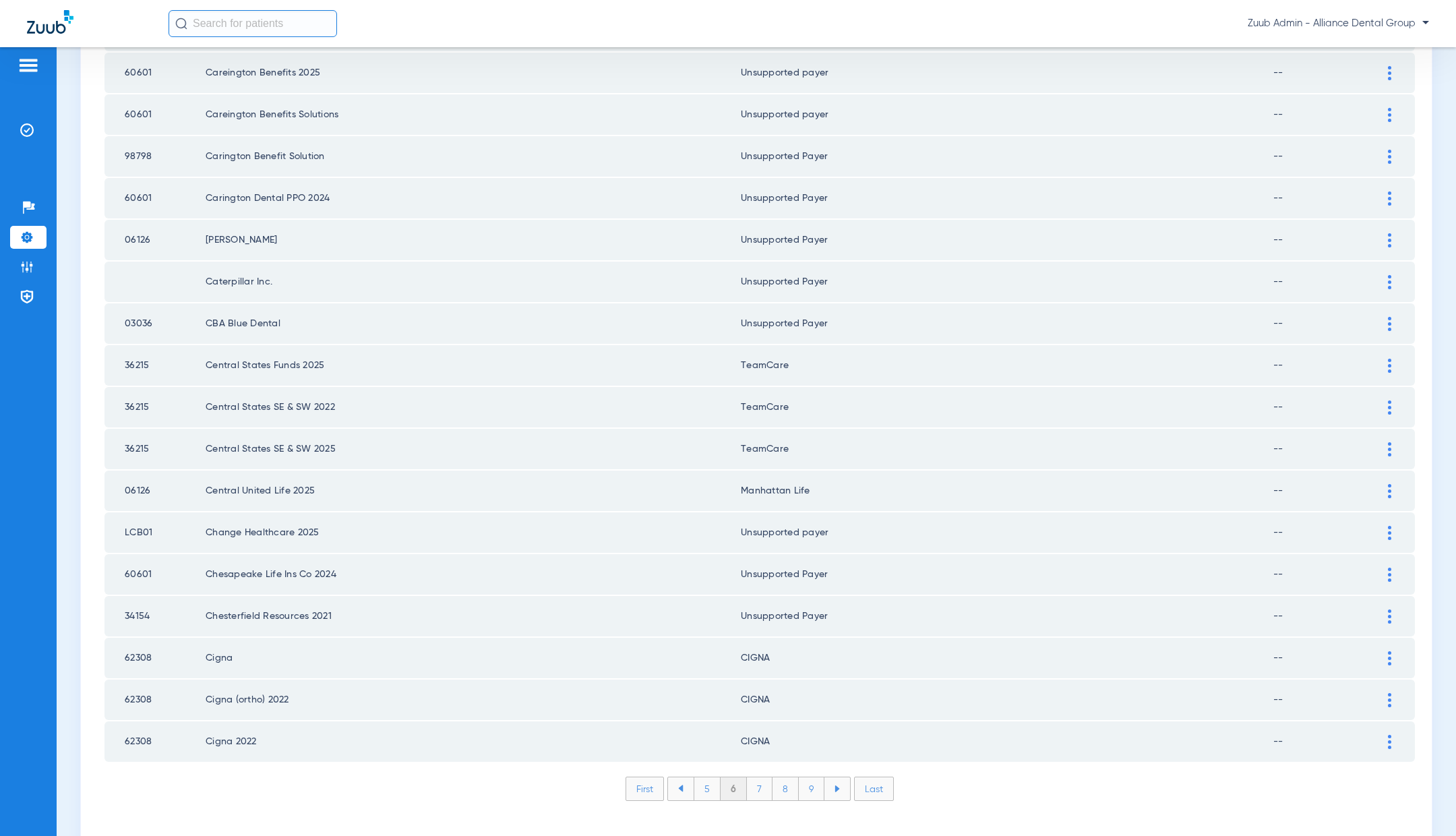
click at [700, 633] on li "5" at bounding box center [707, 788] width 27 height 23
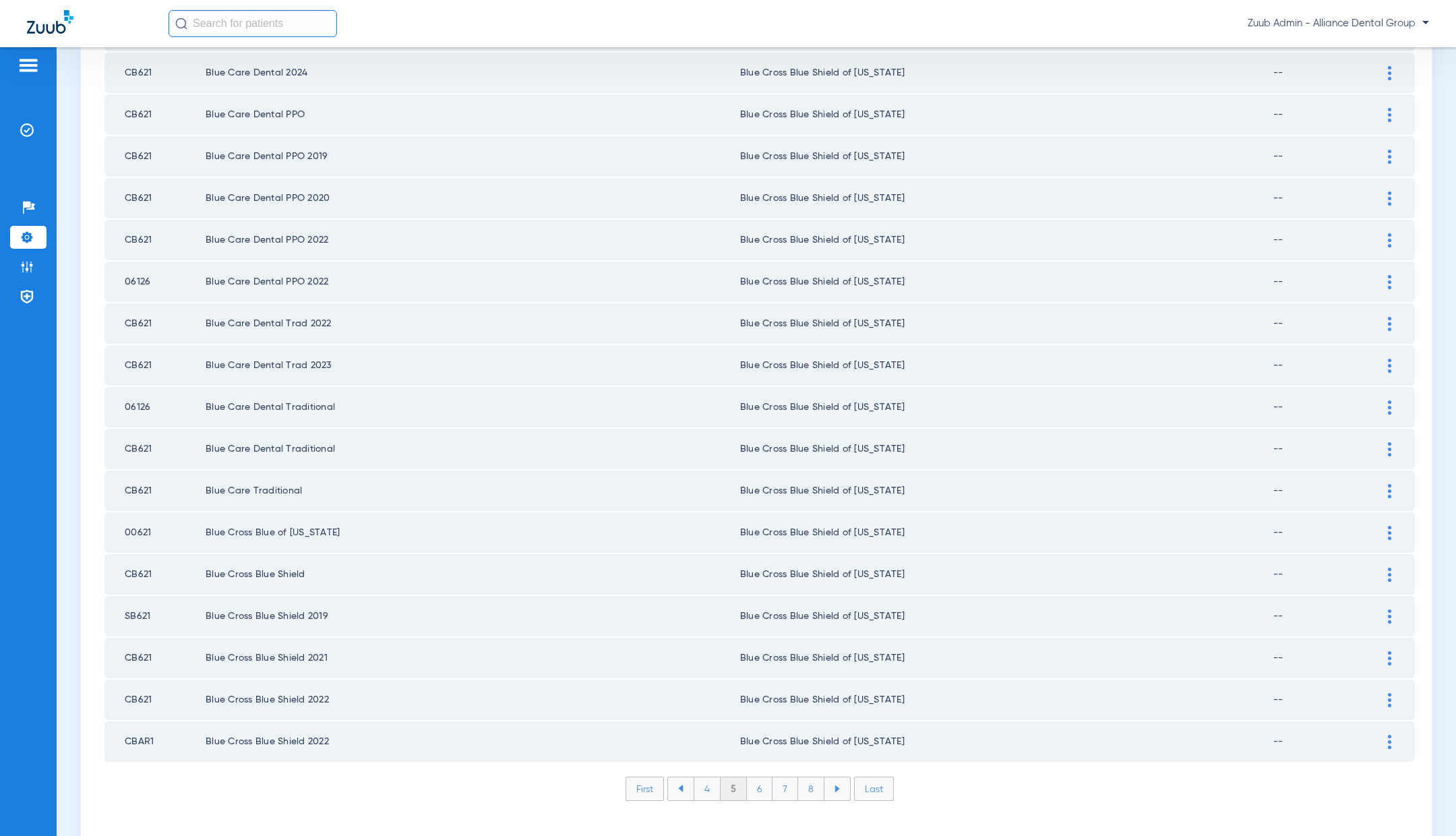
click at [701, 633] on li "4" at bounding box center [707, 788] width 27 height 23
click at [706, 633] on li "3" at bounding box center [708, 788] width 26 height 23
click at [699, 633] on li "2" at bounding box center [707, 788] width 26 height 23
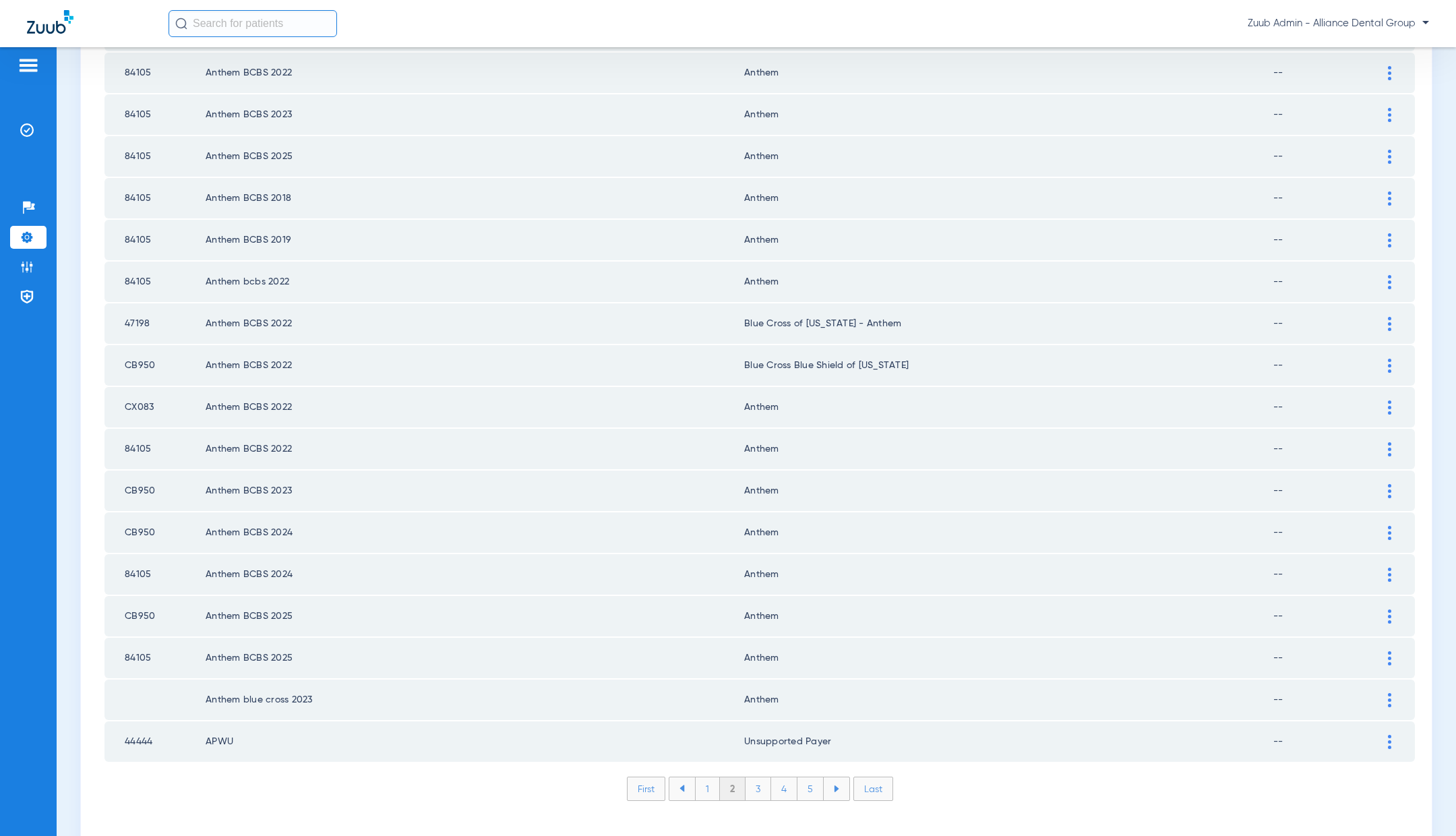
click at [700, 633] on li "1" at bounding box center [707, 788] width 25 height 23
